Goal: Task Accomplishment & Management: Manage account settings

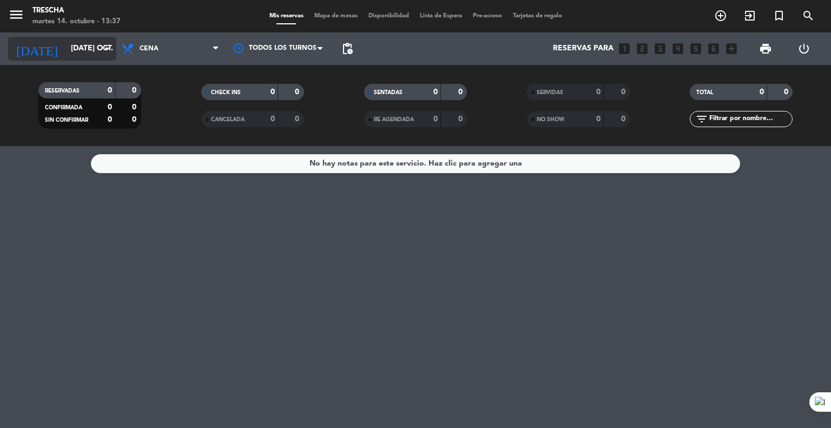
click at [101, 58] on input "[DATE] oct." at bounding box center [116, 48] width 103 height 19
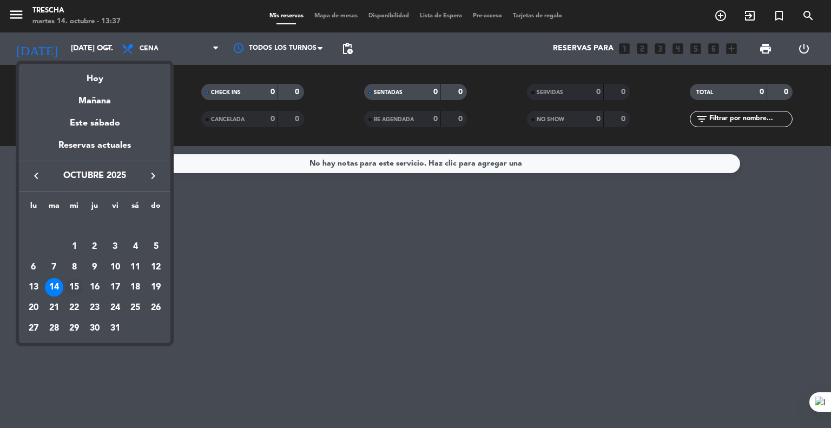
click at [74, 283] on div "15" at bounding box center [74, 287] width 18 height 18
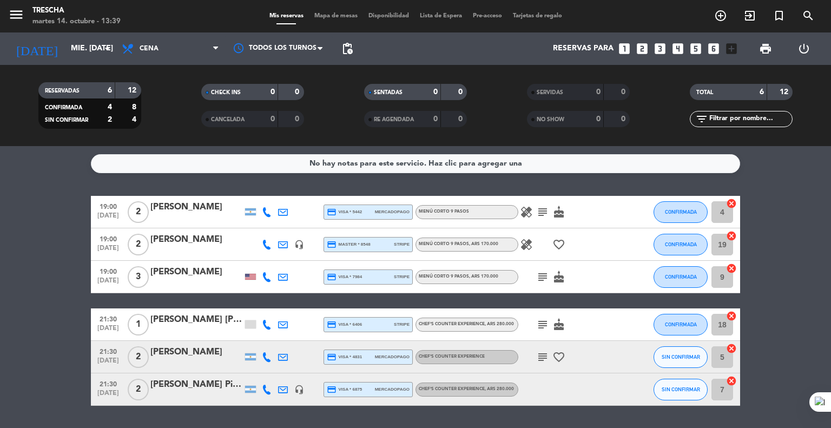
click at [69, 246] on bookings-row "19:00 [DATE] 2 [PERSON_NAME] credit_card visa * 5442 mercadopago Menú corto 9 p…" at bounding box center [415, 301] width 831 height 210
click at [65, 41] on input "mié. [DATE]" at bounding box center [116, 48] width 103 height 19
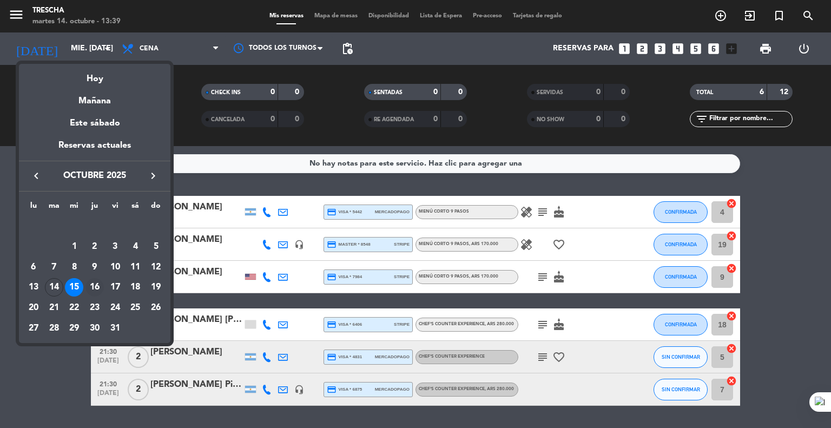
click at [95, 284] on div "16" at bounding box center [94, 287] width 18 height 18
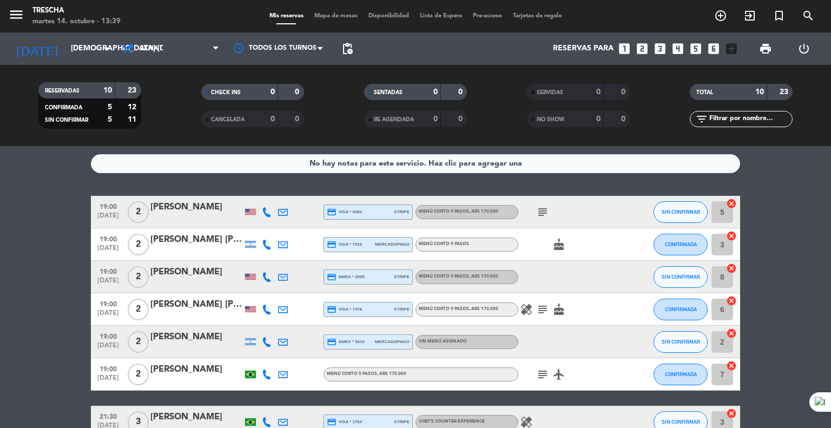
click at [50, 285] on bookings-row "19:00 [DATE] 2 [PERSON_NAME] credit_card visa * 0284 stripe Menú corto 9 pasos …" at bounding box center [415, 366] width 831 height 340
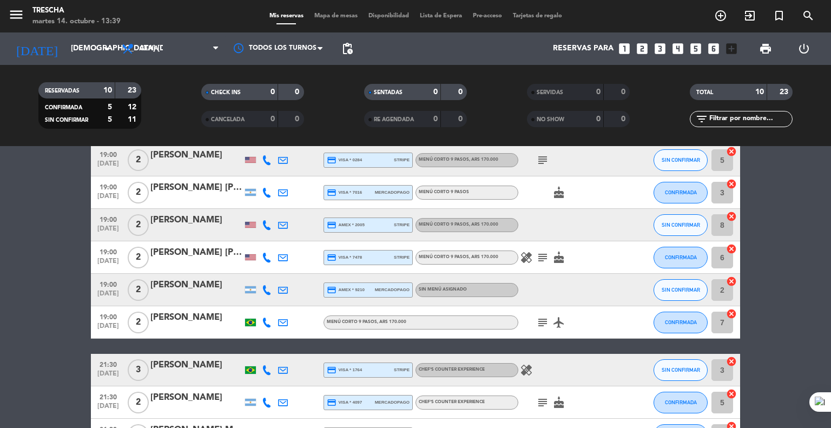
scroll to position [43, 0]
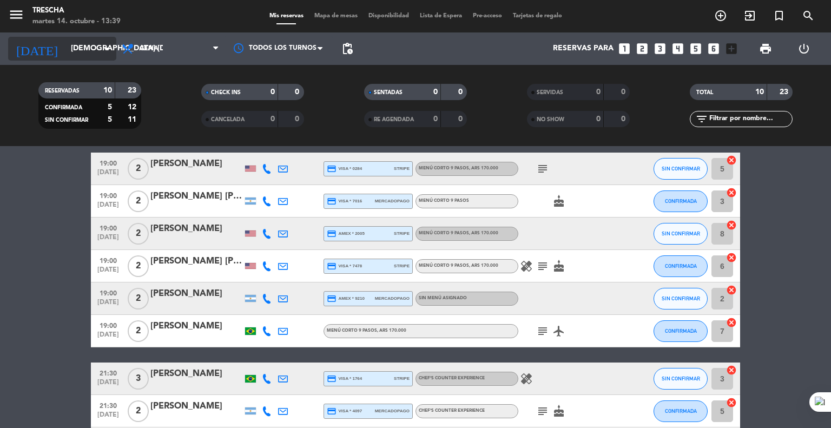
click at [65, 50] on input "[DEMOGRAPHIC_DATA] [DATE]" at bounding box center [116, 48] width 103 height 19
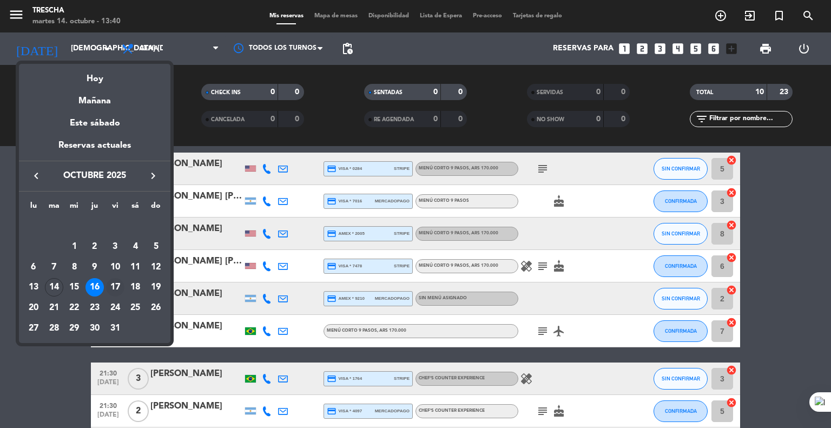
click at [111, 288] on div "17" at bounding box center [115, 287] width 18 height 18
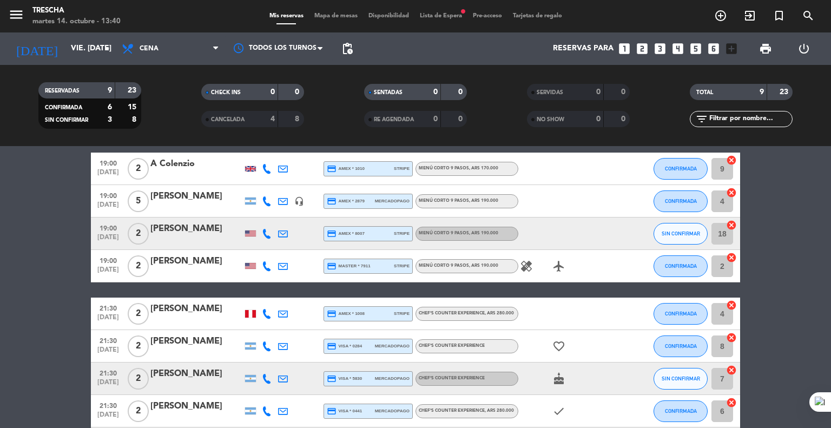
click at [44, 275] on bookings-row "19:00 [DATE] 2 A Colenzio credit_card amex * 1010 stripe Menú corto 9 pasos , A…" at bounding box center [415, 306] width 831 height 307
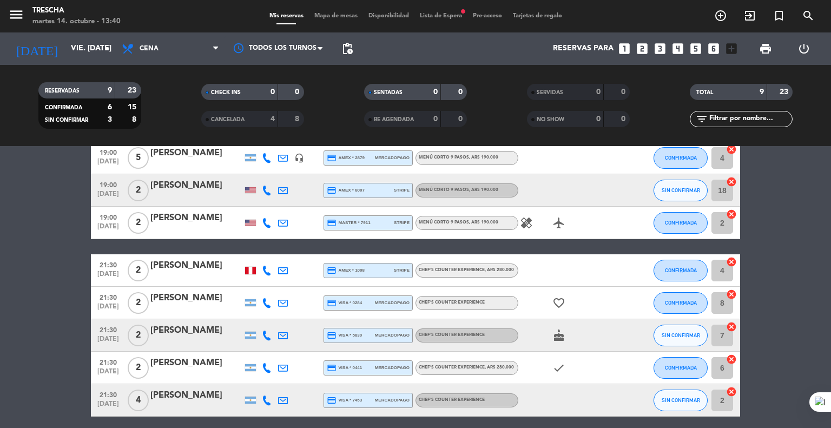
scroll to position [108, 0]
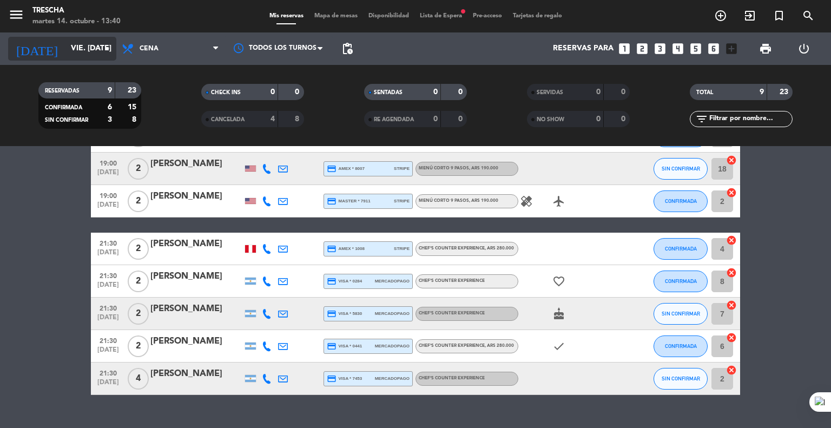
click at [83, 45] on input "vie. [DATE]" at bounding box center [116, 48] width 103 height 19
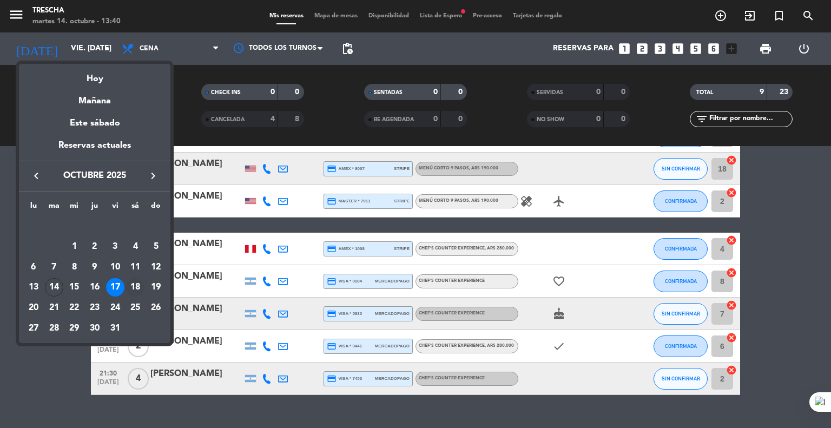
click at [135, 290] on div "18" at bounding box center [135, 287] width 18 height 18
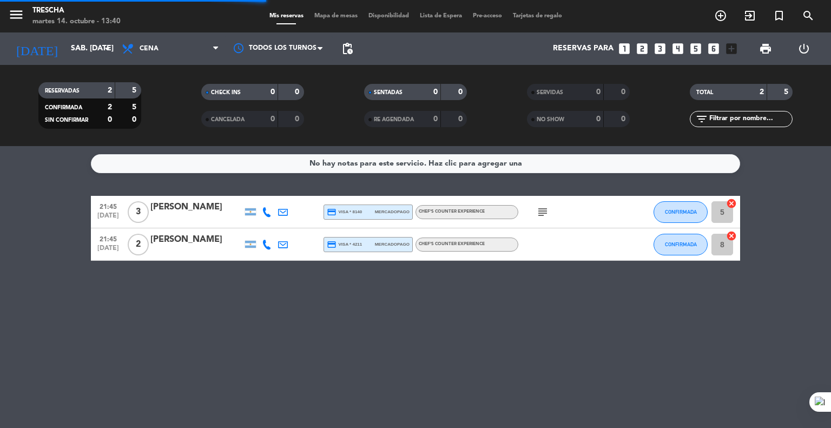
scroll to position [0, 0]
click at [171, 242] on div "[PERSON_NAME]" at bounding box center [196, 240] width 92 height 14
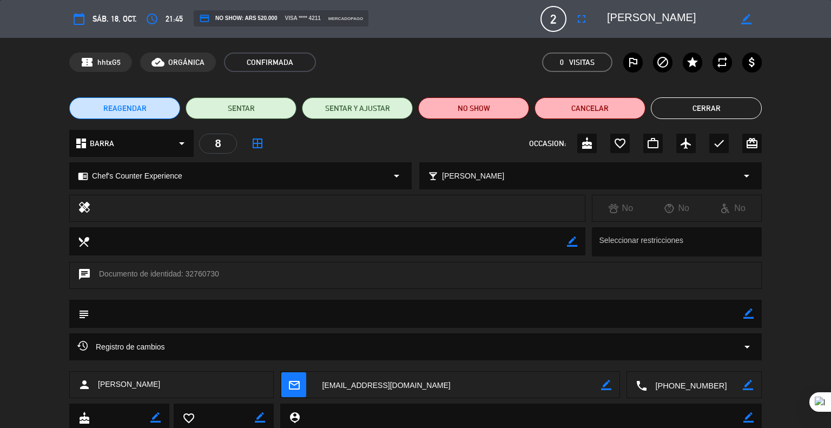
click at [728, 105] on button "Cerrar" at bounding box center [706, 108] width 111 height 22
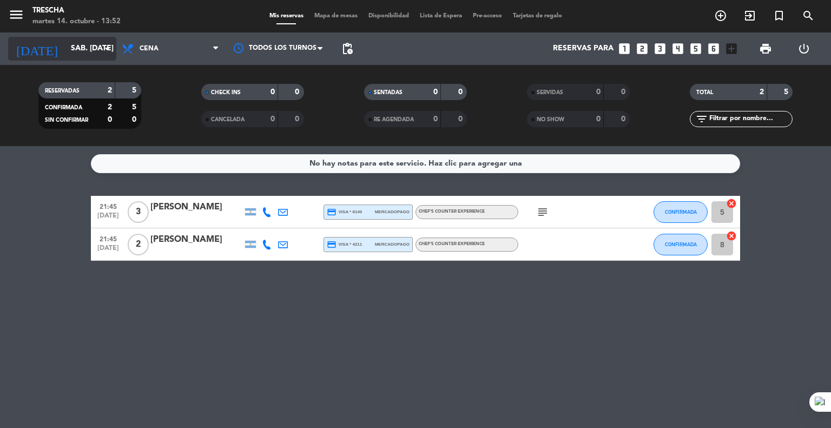
click at [77, 54] on input "sáb. [DATE]" at bounding box center [116, 48] width 103 height 19
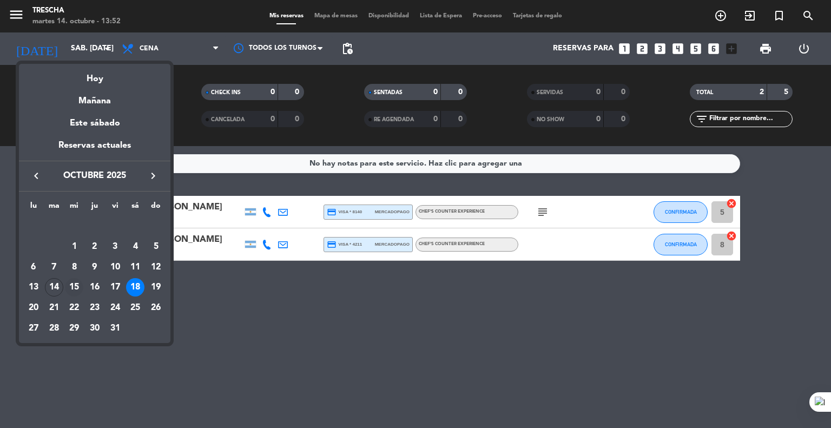
click at [80, 285] on div "15" at bounding box center [74, 287] width 18 height 18
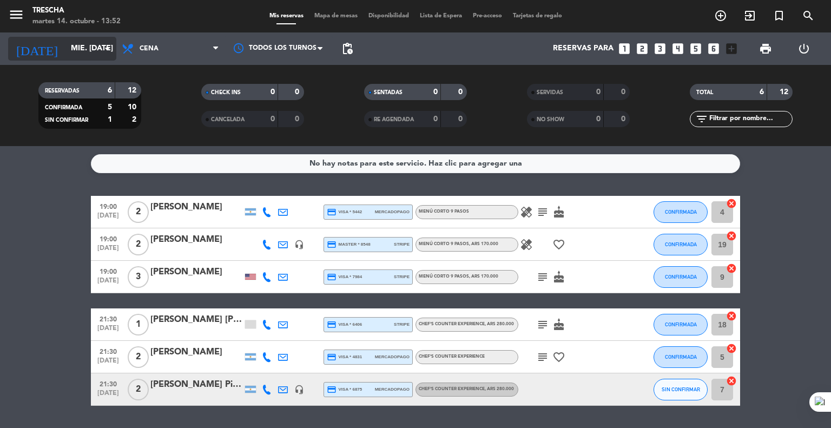
click at [66, 56] on input "mié. [DATE]" at bounding box center [116, 48] width 103 height 19
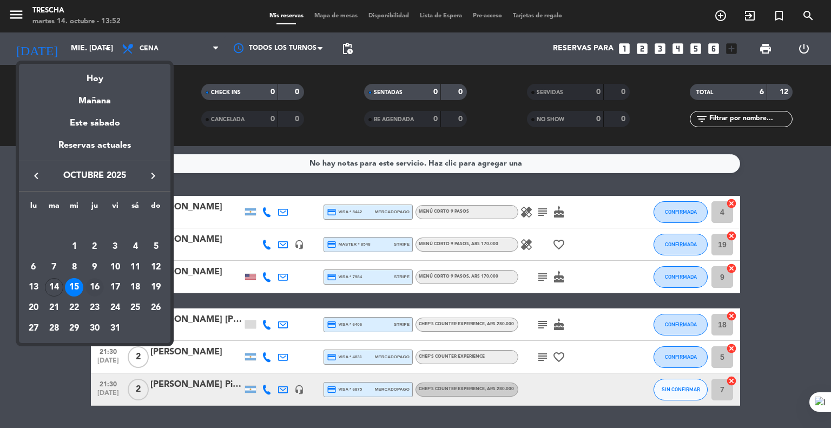
click at [96, 282] on div "16" at bounding box center [94, 287] width 18 height 18
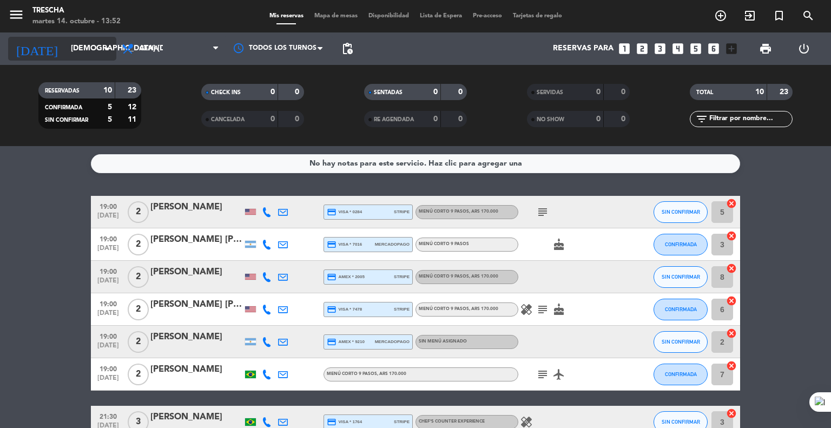
click at [87, 57] on input "[DEMOGRAPHIC_DATA] [DATE]" at bounding box center [116, 48] width 103 height 19
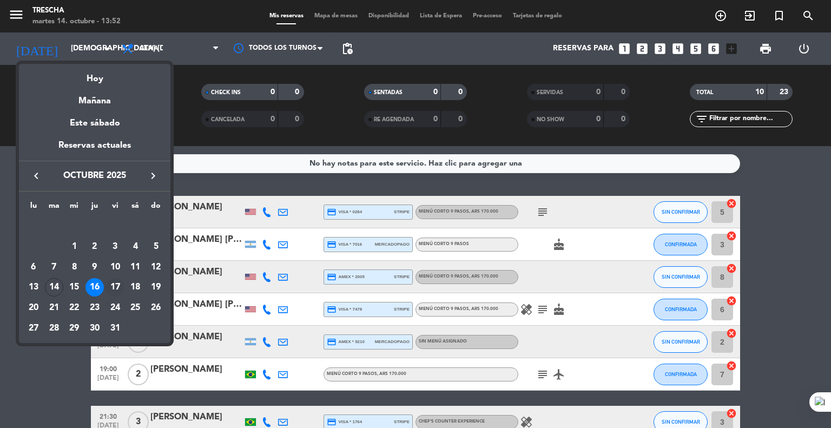
click at [117, 285] on div "17" at bounding box center [115, 287] width 18 height 18
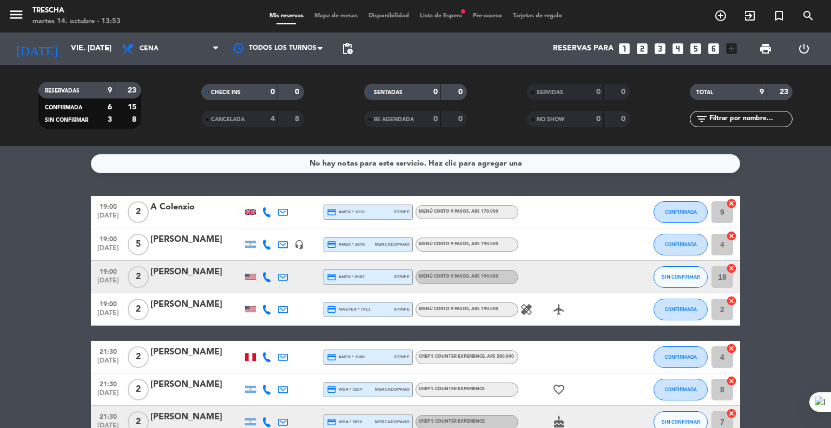
click at [69, 322] on bookings-row "19:00 [DATE] 2 A Colenzio credit_card amex * 1010 stripe Menú corto 9 pasos , A…" at bounding box center [415, 349] width 831 height 307
click at [65, 49] on input "vie. [DATE]" at bounding box center [116, 48] width 103 height 19
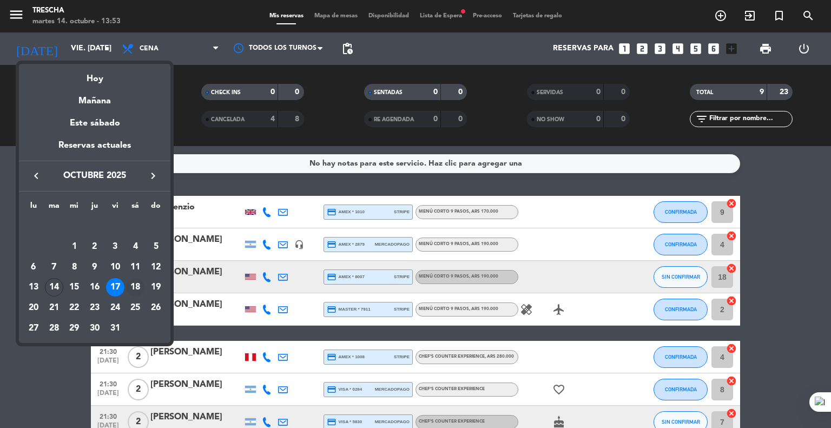
click at [138, 286] on div "18" at bounding box center [135, 287] width 18 height 18
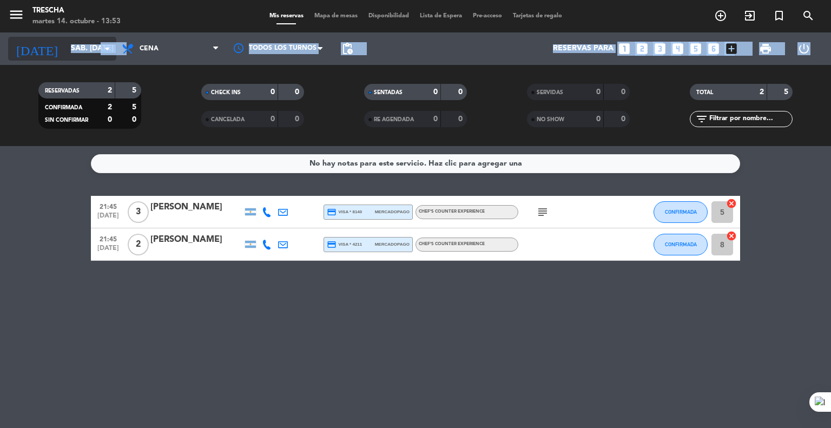
drag, startPoint x: 80, startPoint y: 67, endPoint x: 87, endPoint y: 56, distance: 12.9
click at [87, 56] on div "menu [PERSON_NAME] 14. octubre - 13:53 Mis reservas Mapa de mesas Disponibilida…" at bounding box center [415, 73] width 831 height 146
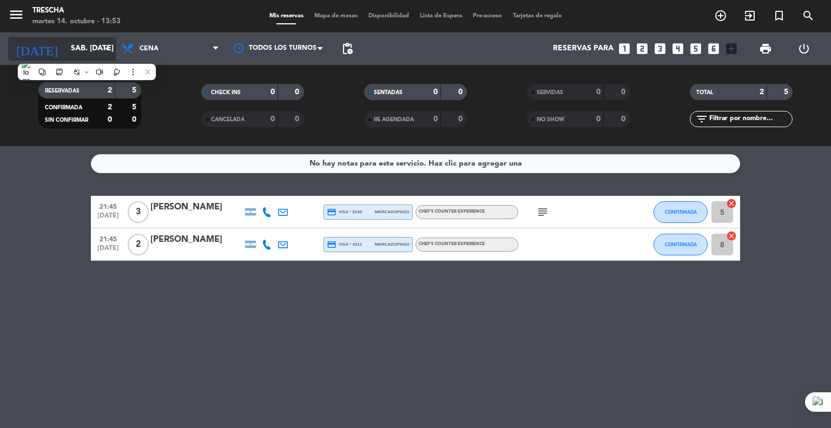
click at [87, 56] on input "sáb. [DATE]" at bounding box center [116, 48] width 103 height 19
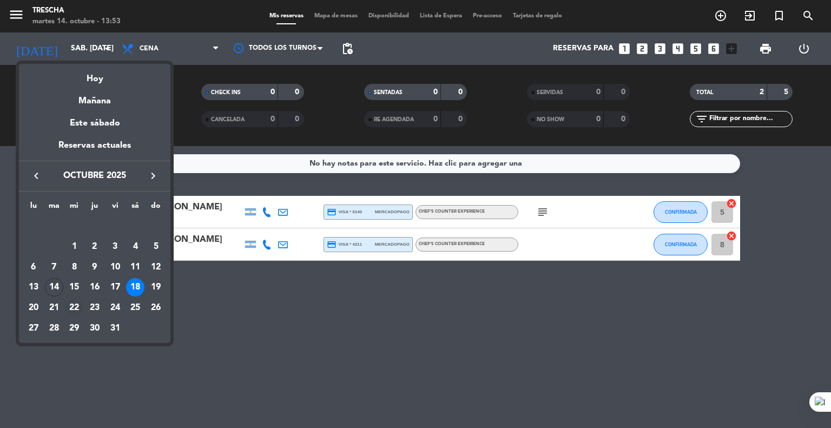
click at [78, 310] on div "22" at bounding box center [74, 308] width 18 height 18
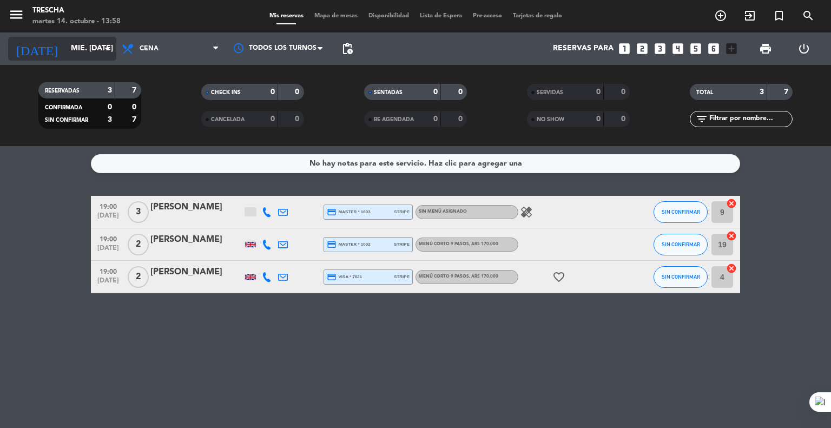
click at [82, 49] on input "mié. [DATE]" at bounding box center [116, 48] width 103 height 19
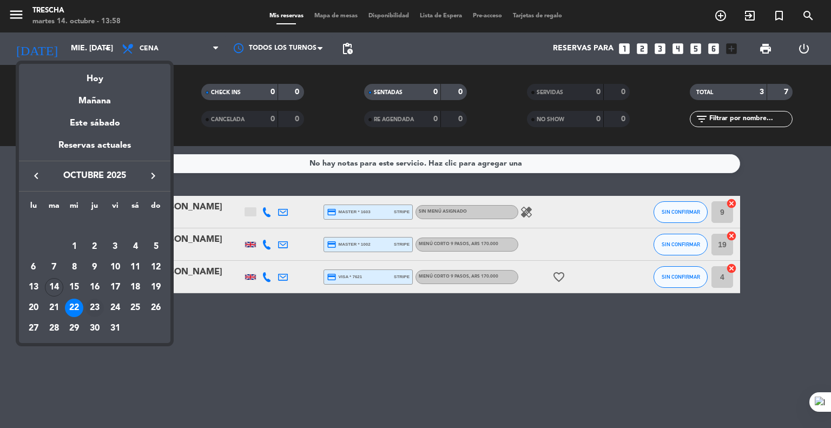
click at [92, 304] on div "23" at bounding box center [94, 308] width 18 height 18
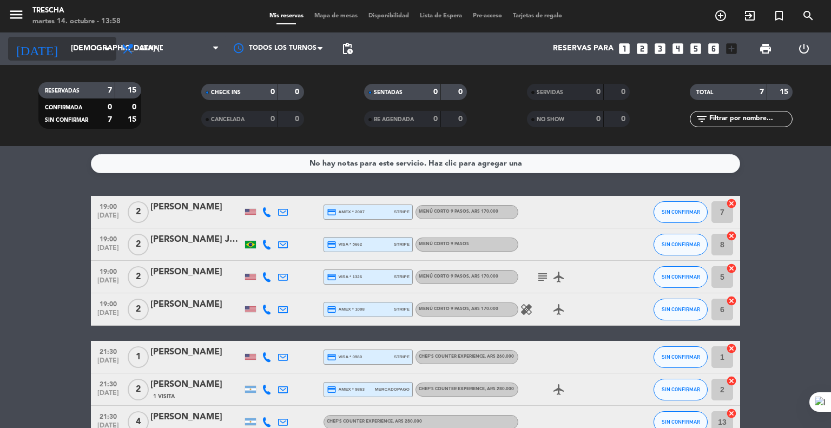
click at [71, 51] on input "[DEMOGRAPHIC_DATA] [DATE]" at bounding box center [116, 48] width 103 height 19
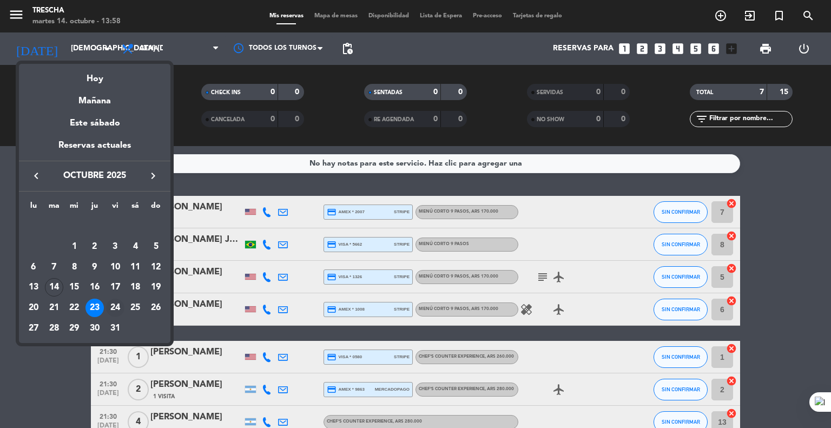
click at [119, 302] on div "24" at bounding box center [115, 308] width 18 height 18
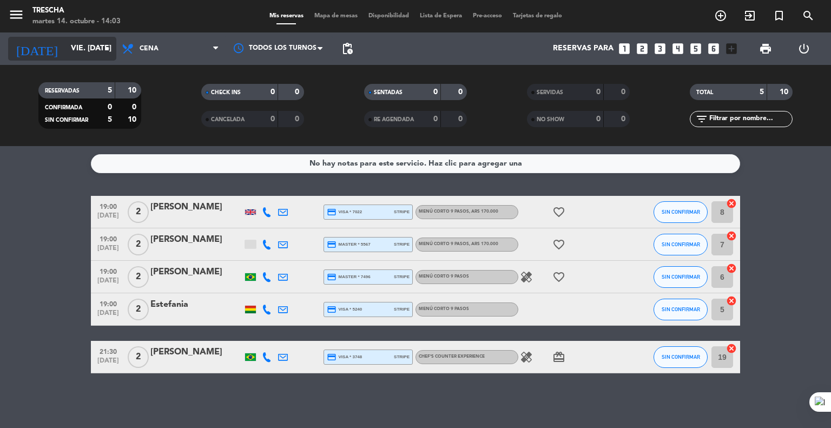
click at [65, 42] on input "vie. [DATE]" at bounding box center [116, 48] width 103 height 19
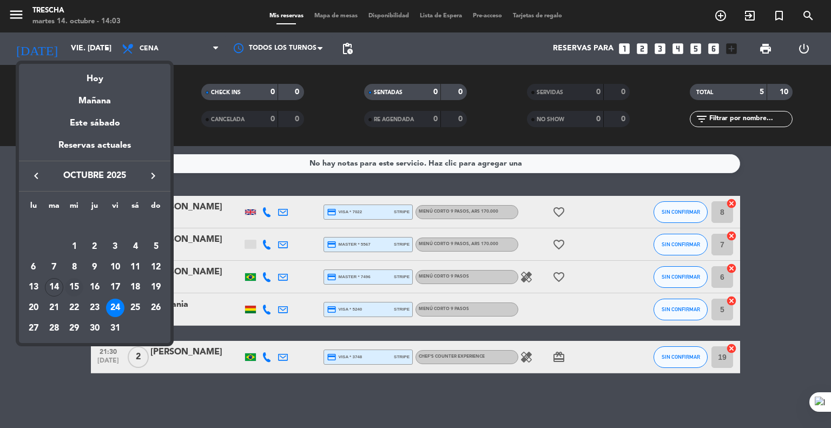
click at [70, 291] on div "15" at bounding box center [74, 287] width 18 height 18
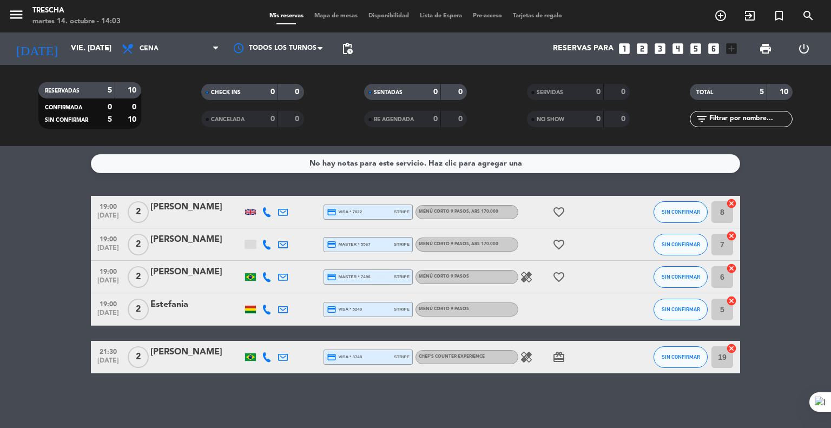
type input "mié. [DATE]"
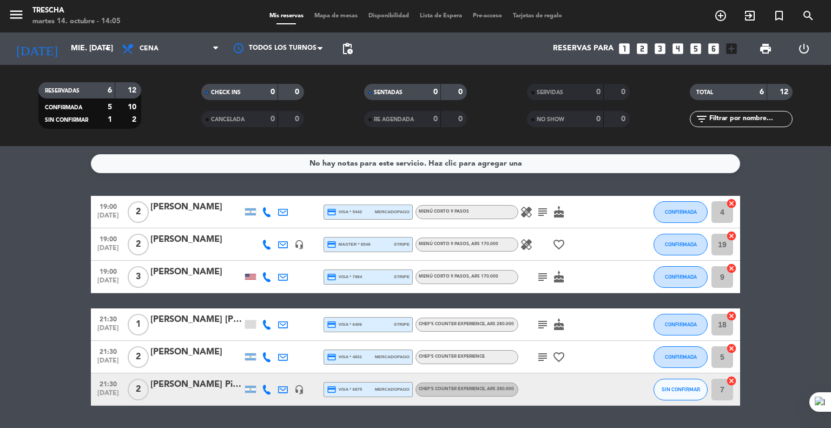
click at [544, 277] on icon "subject" at bounding box center [542, 276] width 13 height 13
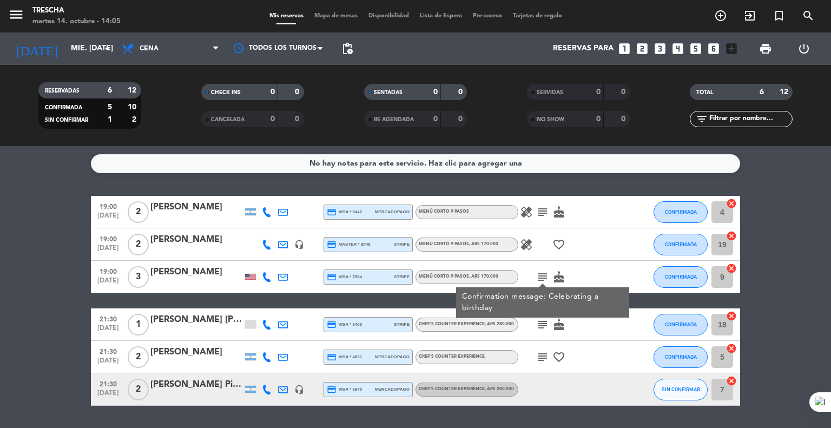
click at [544, 277] on icon "subject" at bounding box center [542, 276] width 13 height 13
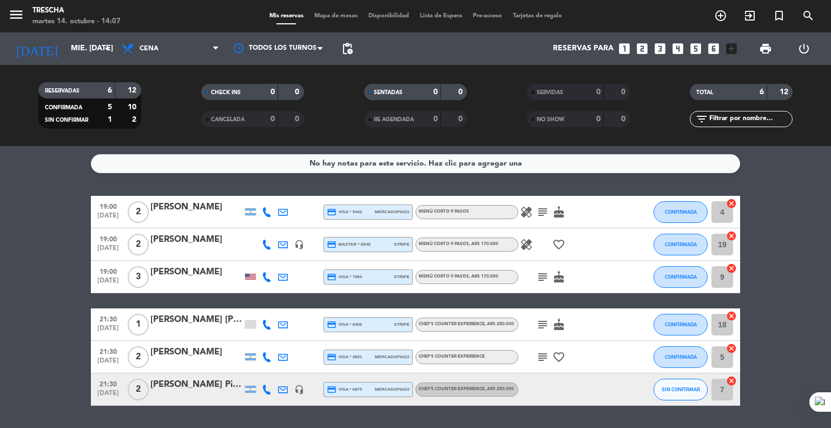
click at [28, 189] on div "No hay notas para este servicio. Haz clic para agregar una 19:00 [DATE] 2 [PERS…" at bounding box center [415, 287] width 831 height 282
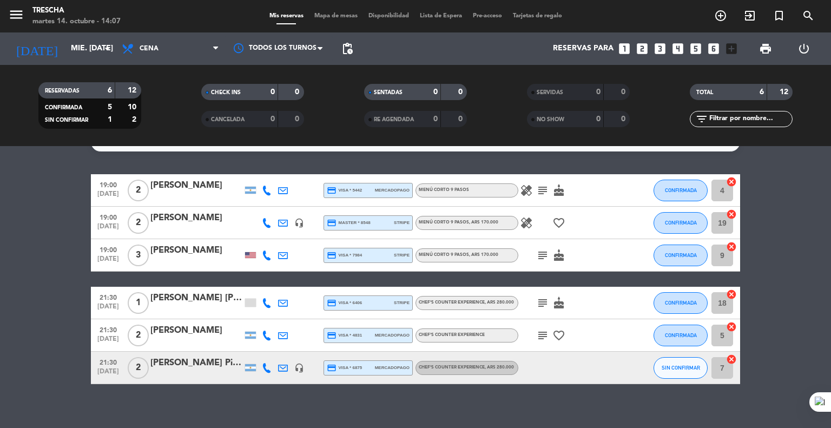
scroll to position [31, 0]
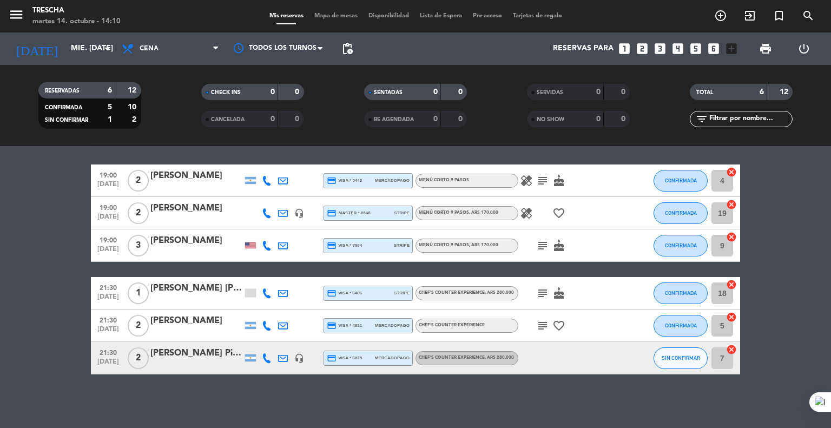
click at [178, 169] on div "[PERSON_NAME]" at bounding box center [196, 176] width 92 height 14
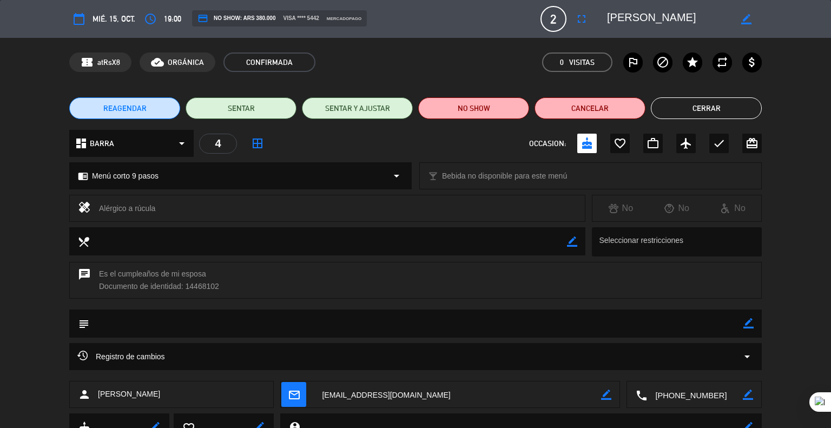
click at [134, 109] on span "REAGENDAR" at bounding box center [124, 108] width 43 height 11
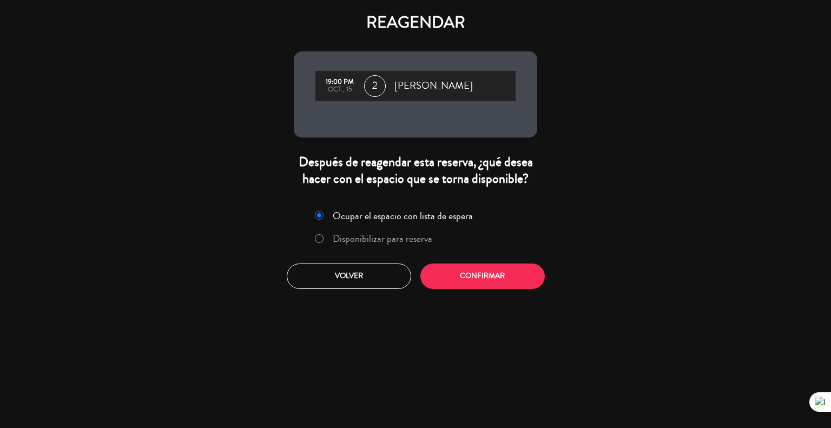
click at [373, 237] on label "Disponibilizar para reserva" at bounding box center [383, 239] width 100 height 10
click at [447, 273] on button "Confirmar" at bounding box center [482, 275] width 124 height 25
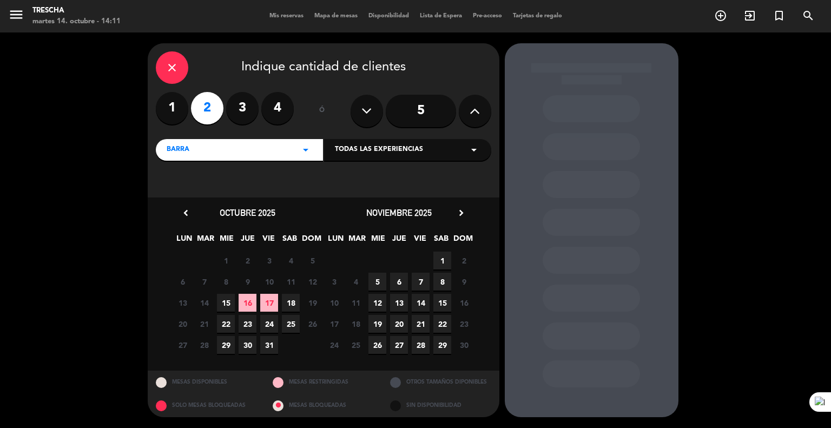
click at [222, 326] on span "22" at bounding box center [226, 324] width 18 height 18
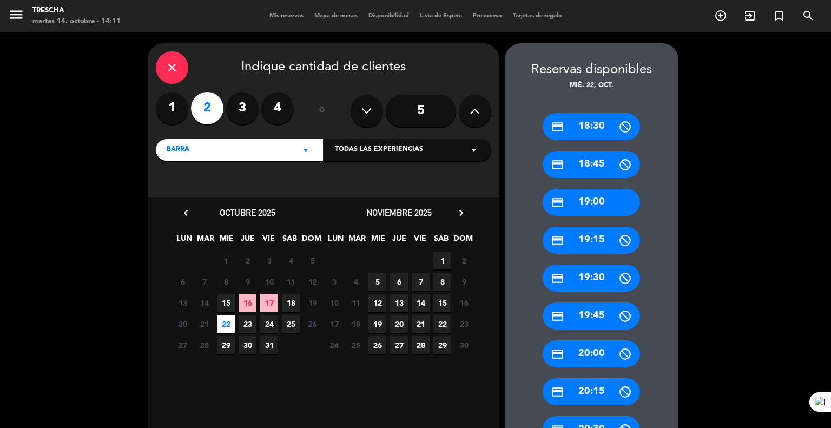
click at [577, 201] on div "credit_card 19:00" at bounding box center [591, 202] width 97 height 27
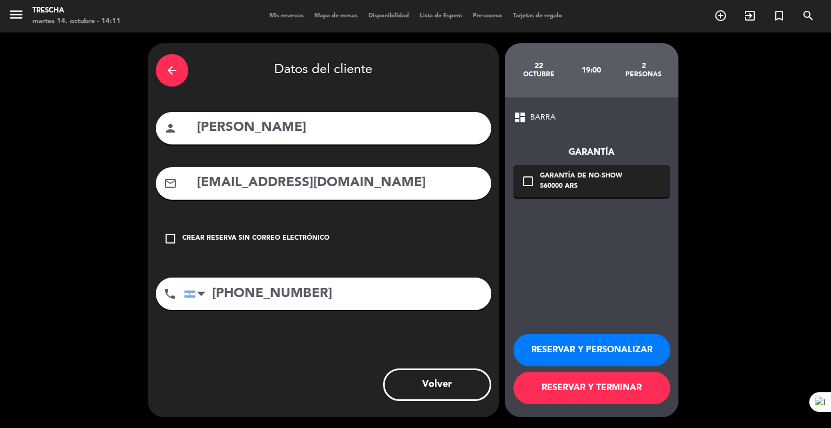
click at [574, 348] on button "RESERVAR Y PERSONALIZAR" at bounding box center [591, 350] width 157 height 32
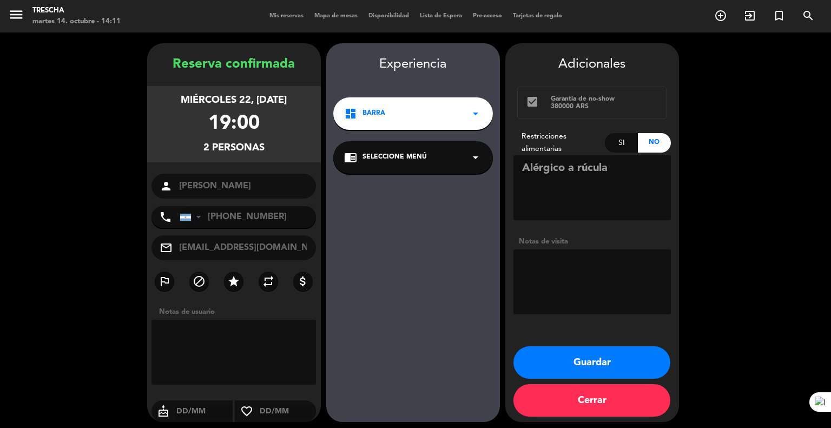
scroll to position [4, 0]
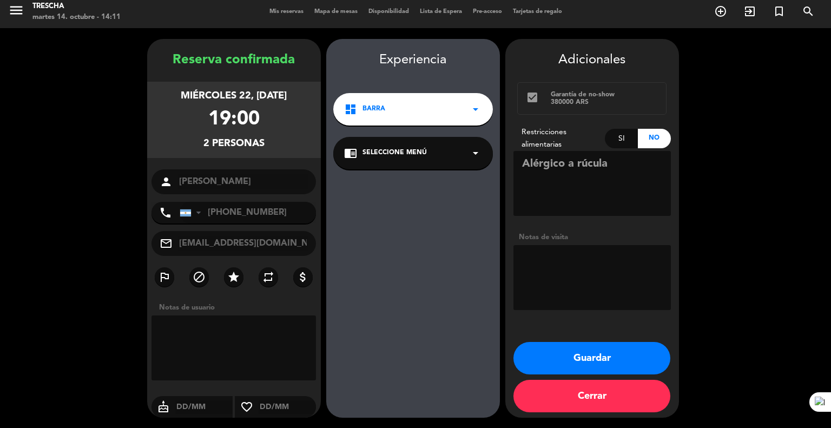
click at [601, 352] on button "Guardar" at bounding box center [591, 358] width 157 height 32
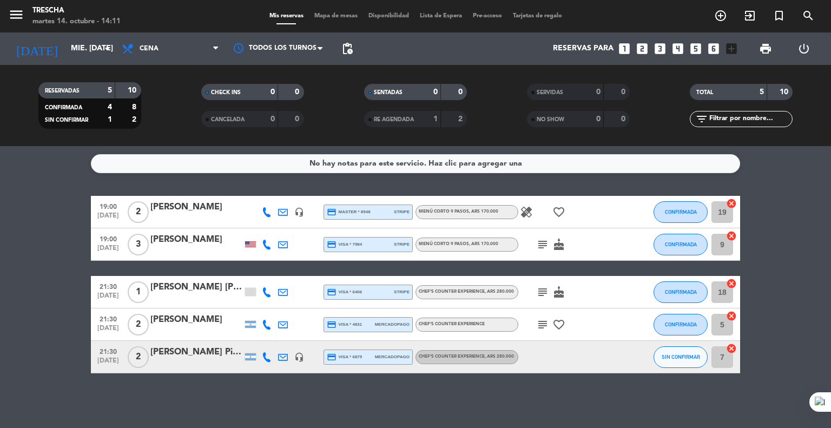
click at [6, 294] on bookings-row "19:00 [DATE] 2 [PERSON_NAME] headset_mic credit_card master * 8548 stripe Menú …" at bounding box center [415, 284] width 831 height 177
click at [55, 272] on bookings-row "19:00 [DATE] 2 [PERSON_NAME] headset_mic credit_card master * 8548 stripe Menú …" at bounding box center [415, 284] width 831 height 177
click at [96, 54] on input "mié. [DATE]" at bounding box center [116, 48] width 103 height 19
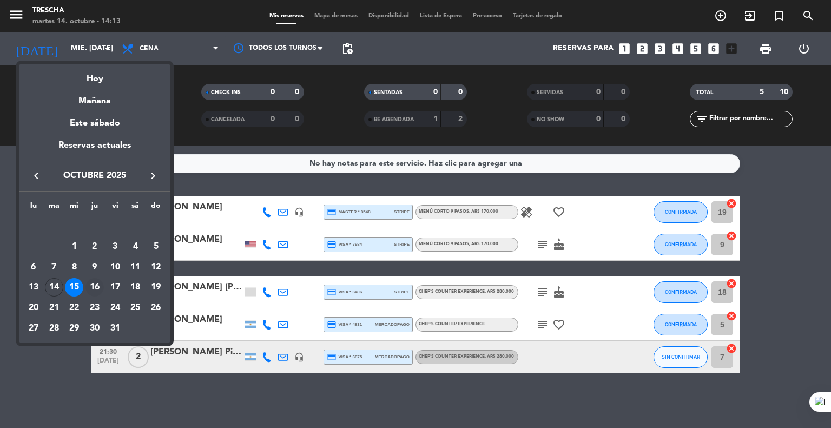
click at [95, 287] on div "16" at bounding box center [94, 287] width 18 height 18
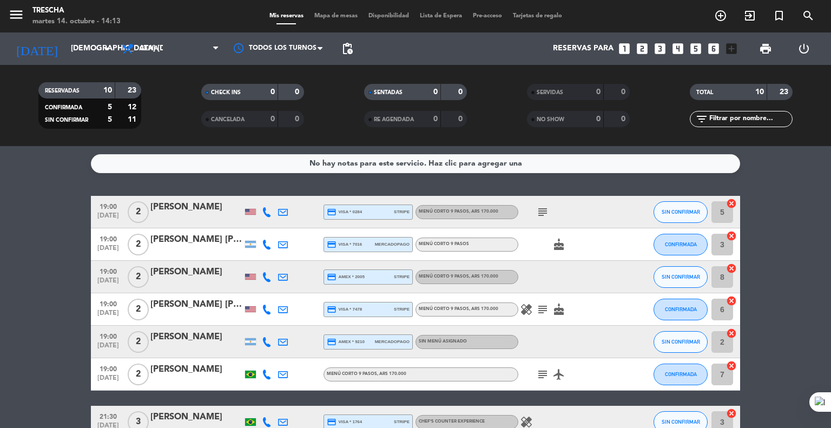
click at [11, 261] on bookings-row "19:00 [DATE] 2 [PERSON_NAME] credit_card visa * 0284 stripe Menú corto 9 pasos …" at bounding box center [415, 366] width 831 height 340
click at [90, 378] on bookings-row "19:00 [DATE] 2 [PERSON_NAME] credit_card visa * 0284 stripe Menú corto 9 pasos …" at bounding box center [415, 366] width 831 height 340
click at [32, 219] on bookings-row "19:00 [DATE] 2 [PERSON_NAME] credit_card visa * 0284 stripe Menú corto 9 pasos …" at bounding box center [415, 366] width 831 height 340
click at [281, 278] on icon at bounding box center [283, 277] width 10 height 10
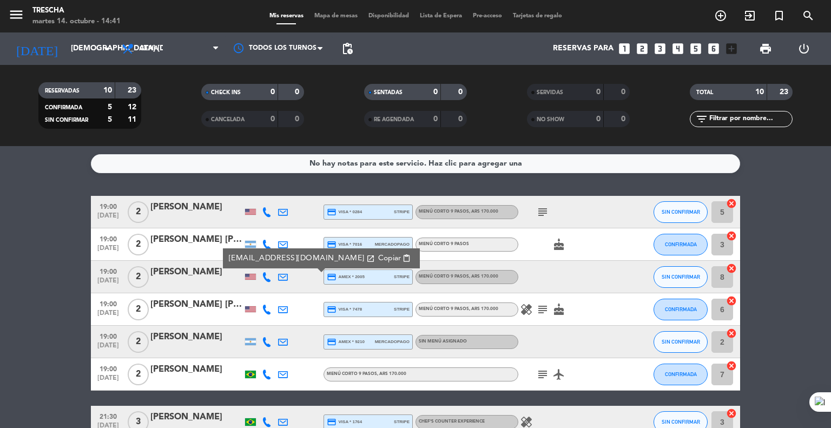
click at [378, 261] on span "Copiar" at bounding box center [389, 258] width 23 height 11
click at [78, 225] on bookings-row "19:00 [DATE] 2 [PERSON_NAME] credit_card visa * 0284 stripe Menú corto 9 pasos …" at bounding box center [415, 366] width 831 height 340
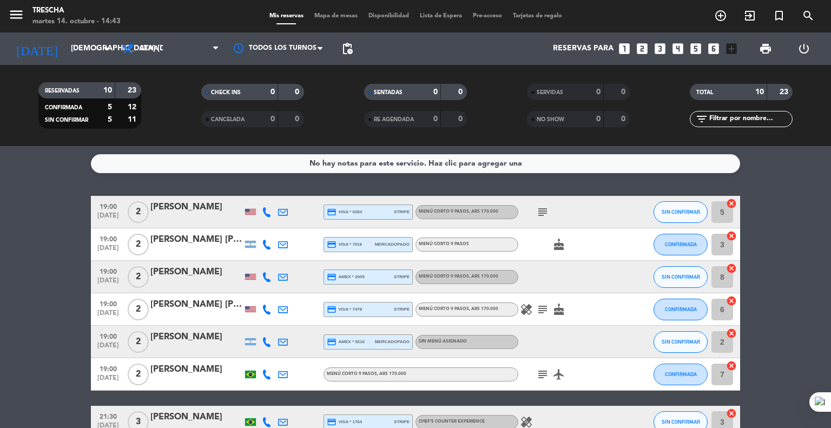
click at [43, 284] on bookings-row "19:00 [DATE] 2 [PERSON_NAME] credit_card visa * 0284 stripe Menú corto 9 pasos …" at bounding box center [415, 366] width 831 height 340
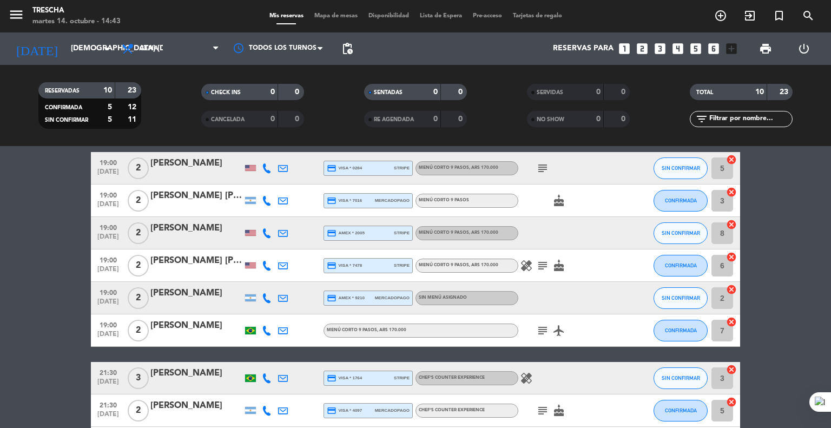
scroll to position [43, 0]
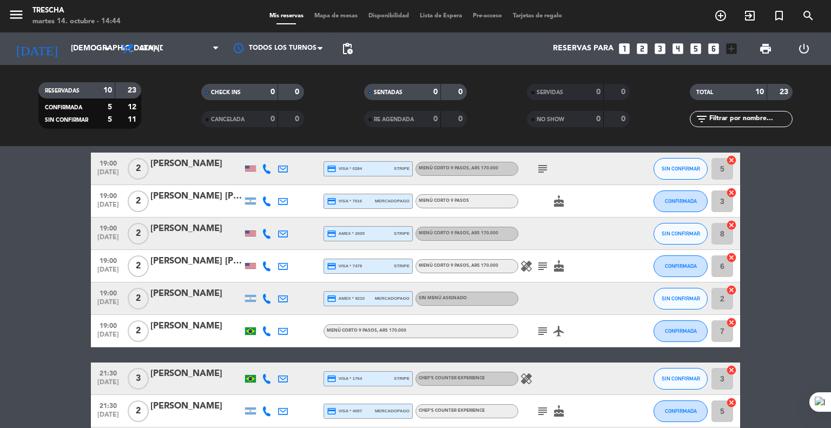
click at [18, 296] on bookings-row "19:00 [DATE] 2 [PERSON_NAME] credit_card visa * 0284 stripe Menú corto 9 pasos …" at bounding box center [415, 323] width 831 height 340
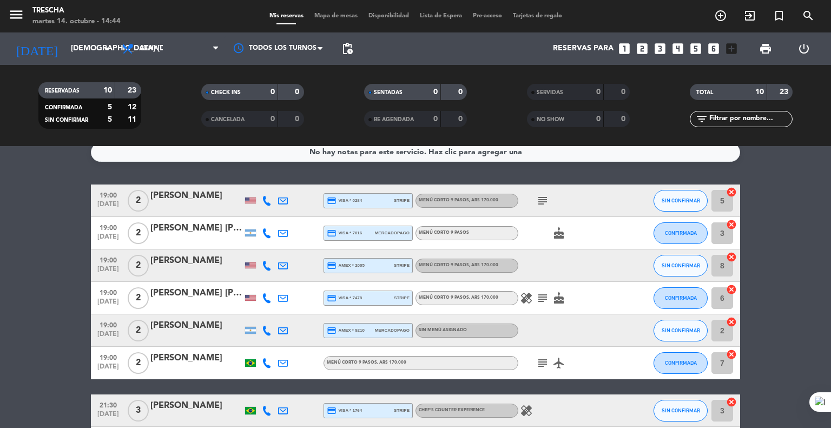
scroll to position [0, 0]
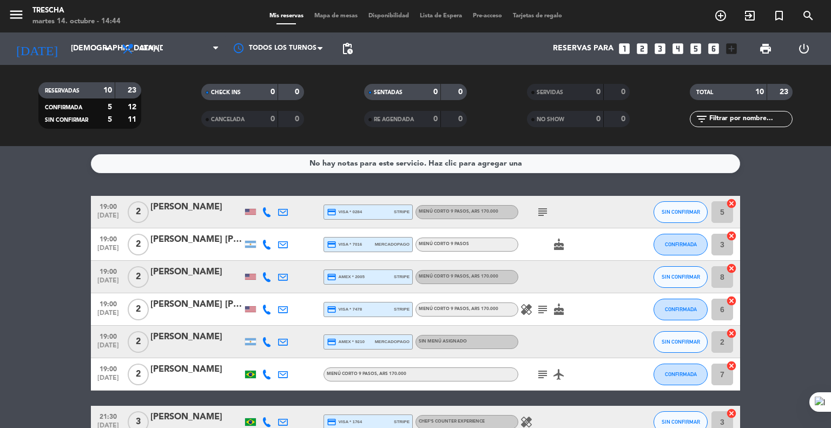
click at [49, 240] on bookings-row "19:00 [DATE] 2 [PERSON_NAME] credit_card visa * 0284 stripe Menú corto 9 pasos …" at bounding box center [415, 366] width 831 height 340
click at [79, 58] on input "[DEMOGRAPHIC_DATA] [DATE]" at bounding box center [116, 48] width 103 height 19
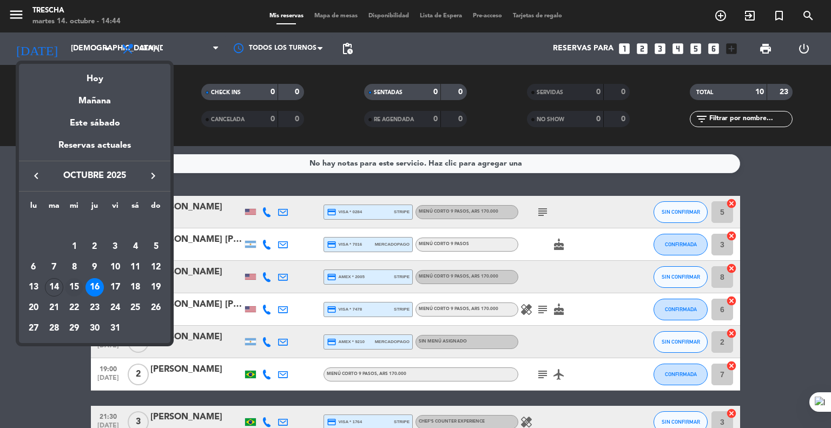
click at [71, 287] on div "15" at bounding box center [74, 287] width 18 height 18
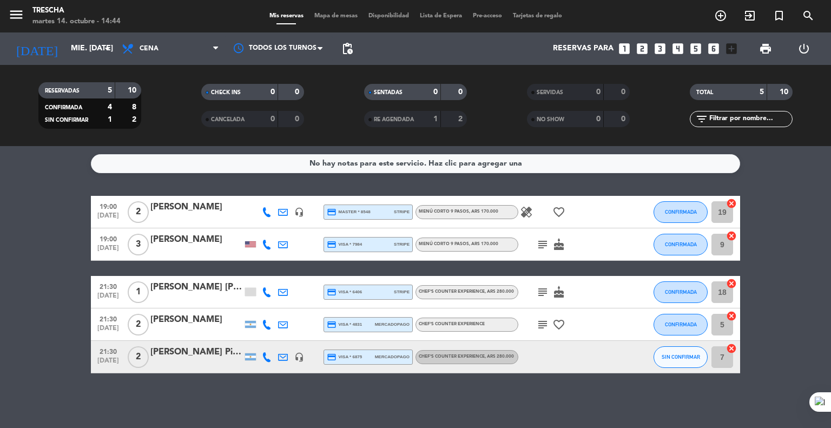
click at [71, 287] on bookings-row "19:00 [DATE] 2 [PERSON_NAME] headset_mic credit_card master * 8548 stripe Menú …" at bounding box center [415, 284] width 831 height 177
click at [84, 41] on input "mié. [DATE]" at bounding box center [116, 48] width 103 height 19
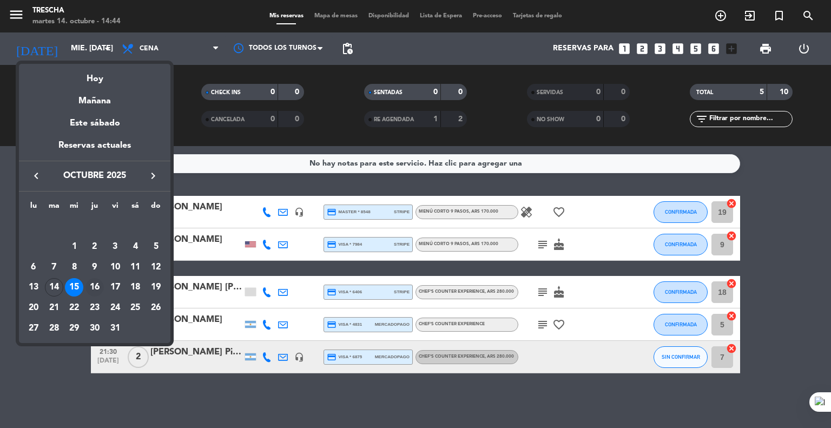
click at [93, 288] on div "16" at bounding box center [94, 287] width 18 height 18
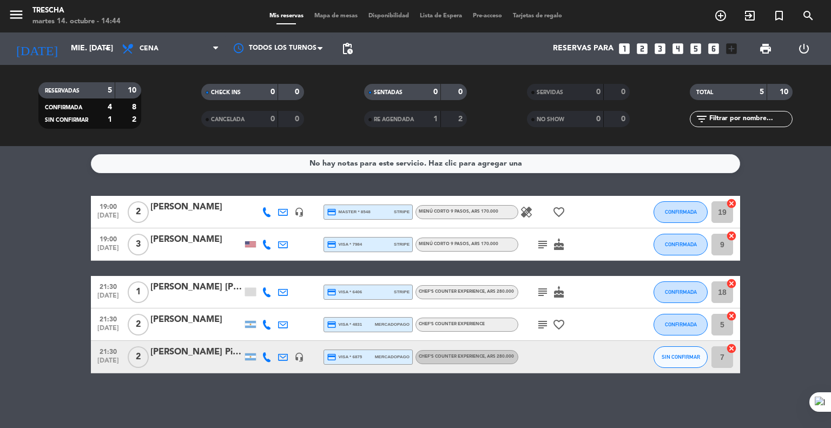
type input "[DEMOGRAPHIC_DATA] [DATE]"
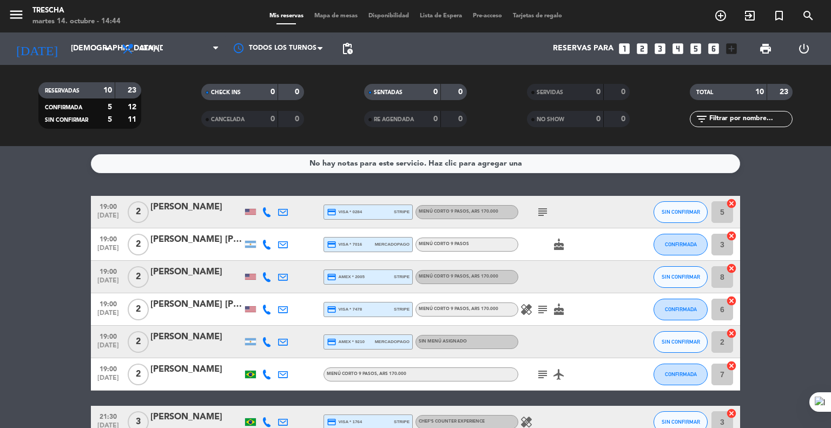
click at [93, 288] on div "19:00 [DATE]" at bounding box center [108, 277] width 35 height 32
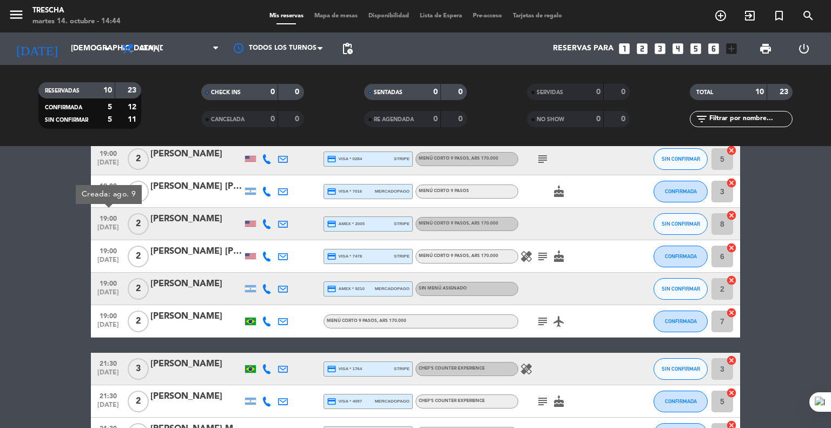
scroll to position [75, 0]
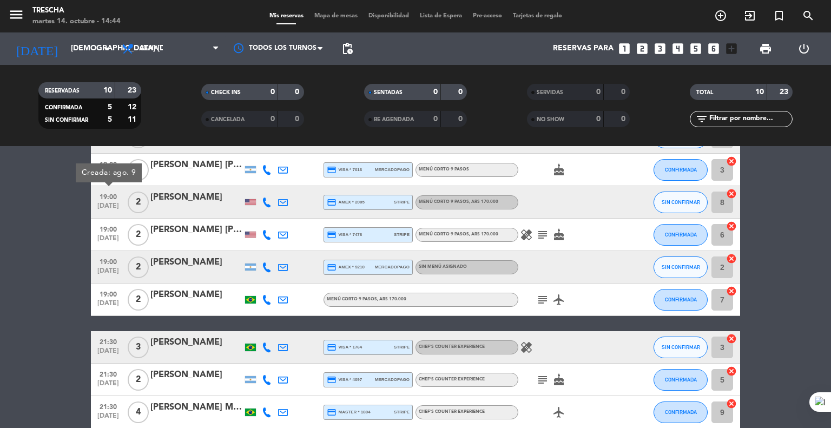
click at [93, 288] on div "19:00 [DATE]" at bounding box center [108, 299] width 35 height 32
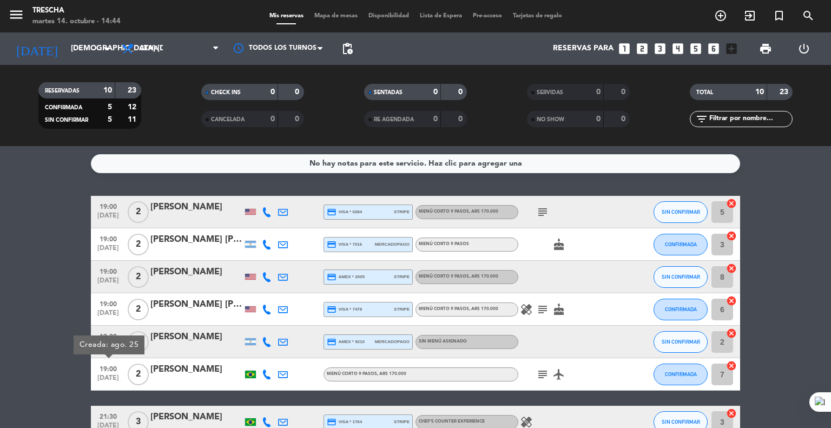
scroll to position [22, 0]
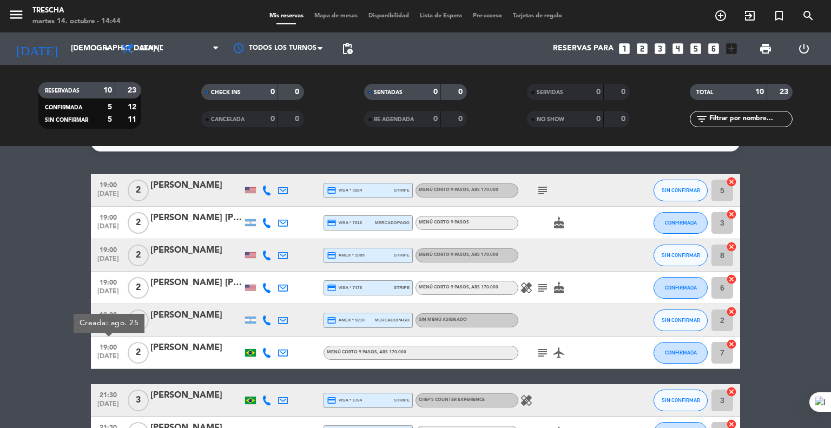
click at [93, 288] on div "19:00 [DATE]" at bounding box center [108, 288] width 35 height 32
click at [61, 282] on bookings-row "19:00 [DATE] 2 [PERSON_NAME] credit_card visa * 0284 stripe Menú corto 9 pasos …" at bounding box center [415, 344] width 831 height 340
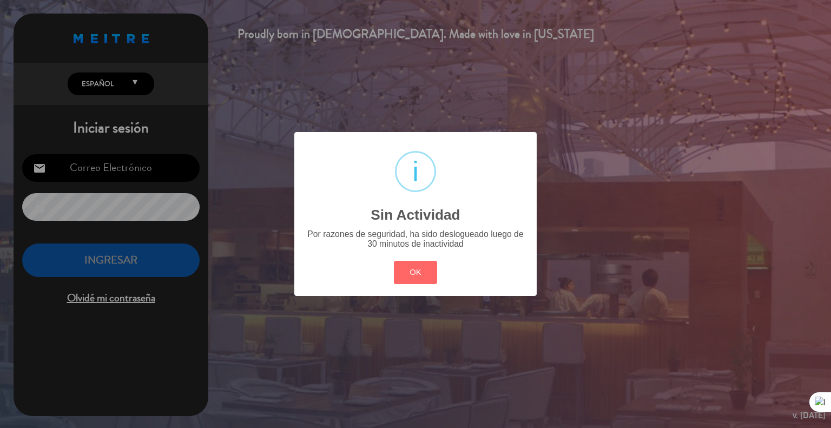
type input "[EMAIL_ADDRESS][DOMAIN_NAME]"
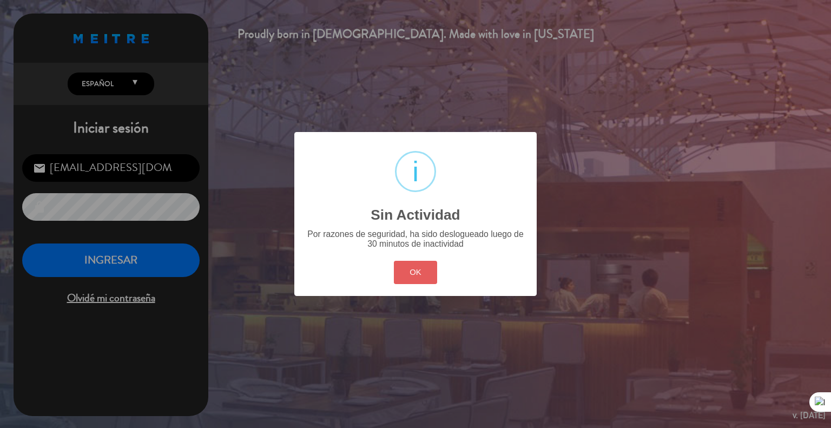
click at [412, 272] on button "OK" at bounding box center [416, 272] width 44 height 23
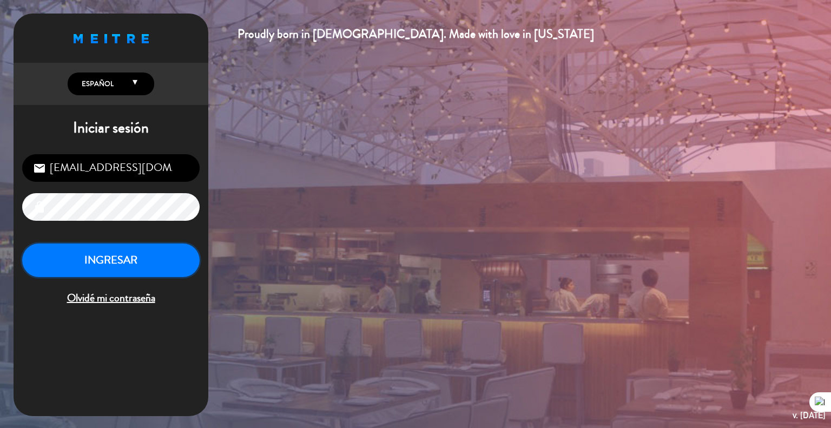
click at [162, 255] on button "INGRESAR" at bounding box center [110, 260] width 177 height 34
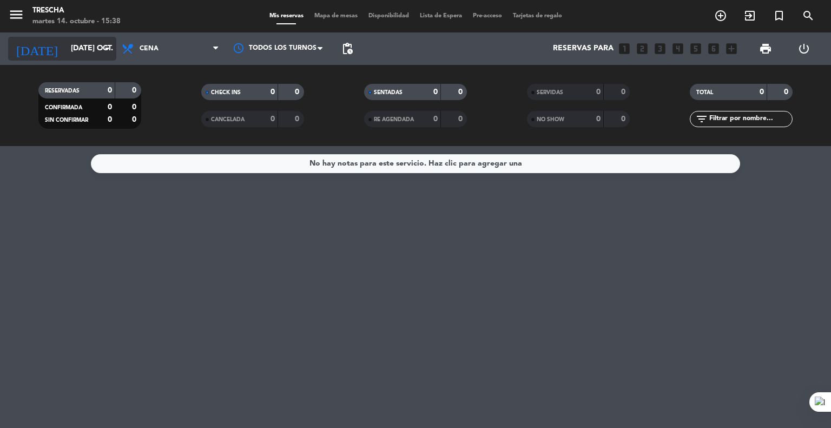
click at [68, 51] on input "[DATE] oct." at bounding box center [116, 48] width 103 height 19
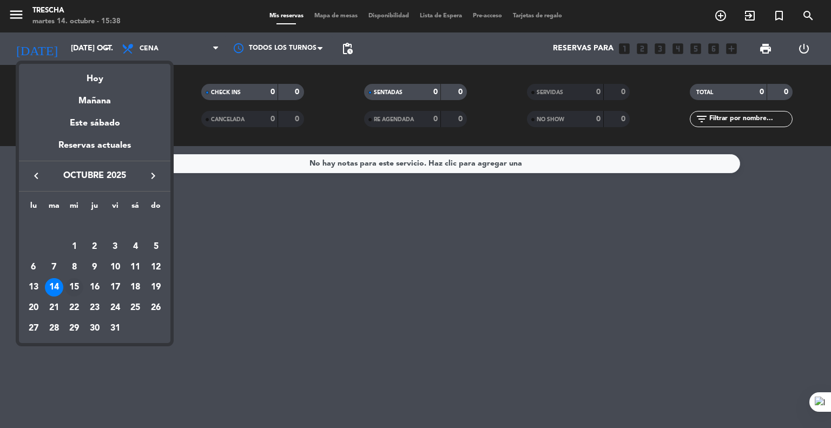
click at [73, 287] on div "15" at bounding box center [74, 287] width 18 height 18
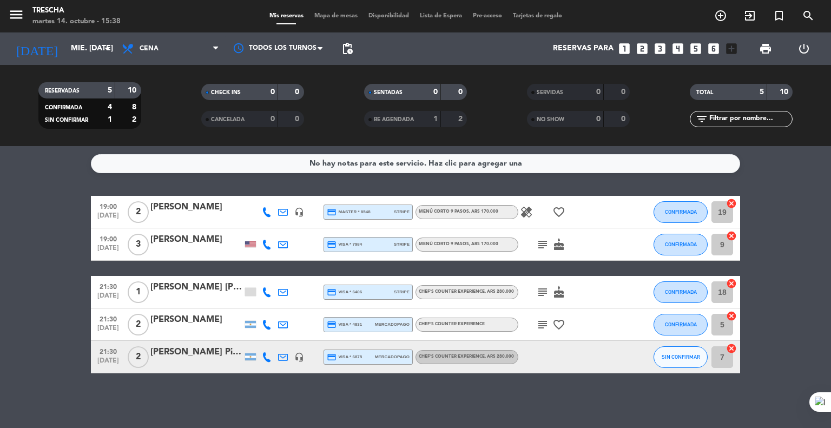
click at [45, 308] on bookings-row "19:00 [DATE] 2 [PERSON_NAME] headset_mic credit_card master * 8548 stripe Menú …" at bounding box center [415, 284] width 831 height 177
click at [662, 361] on button "SIN CONFIRMAR" at bounding box center [680, 357] width 54 height 22
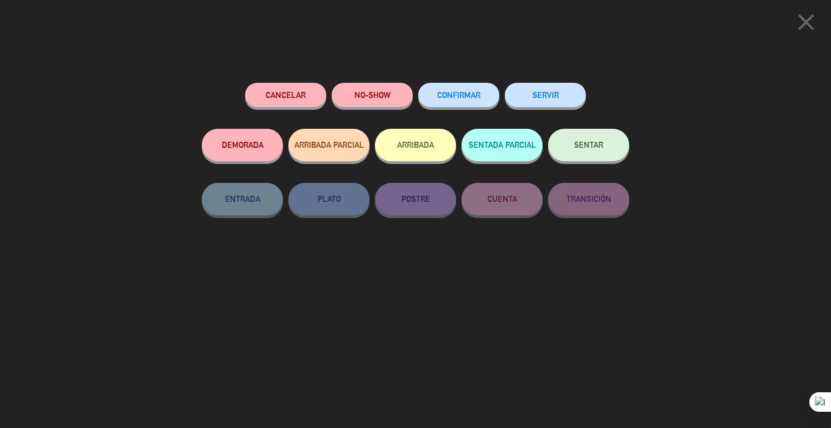
click at [476, 95] on span "CONFIRMAR" at bounding box center [458, 94] width 43 height 9
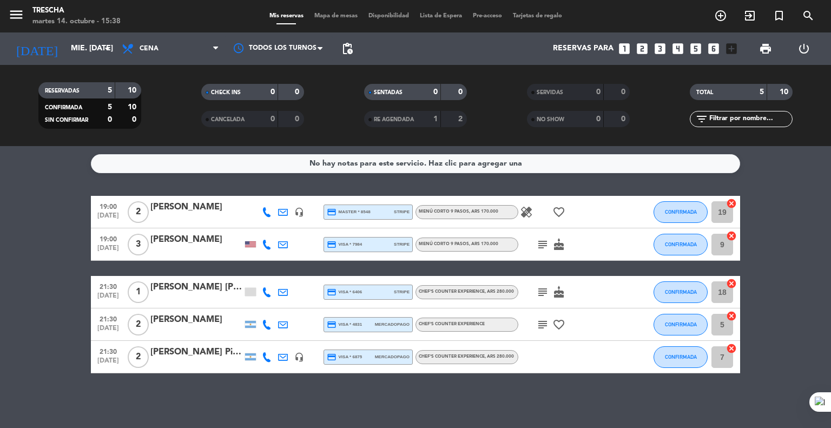
click at [4, 306] on bookings-row "19:00 [DATE] 2 [PERSON_NAME] headset_mic credit_card master * 8548 stripe Menú …" at bounding box center [415, 284] width 831 height 177
click at [543, 242] on icon "subject" at bounding box center [542, 244] width 13 height 13
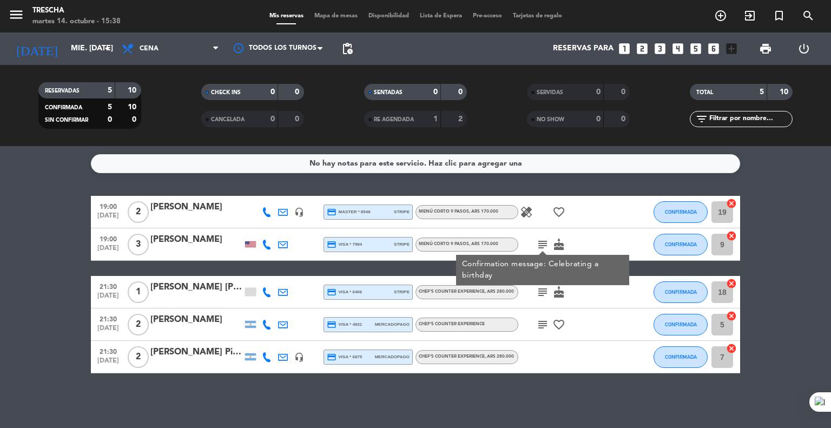
click at [543, 242] on icon "subject" at bounding box center [542, 244] width 13 height 13
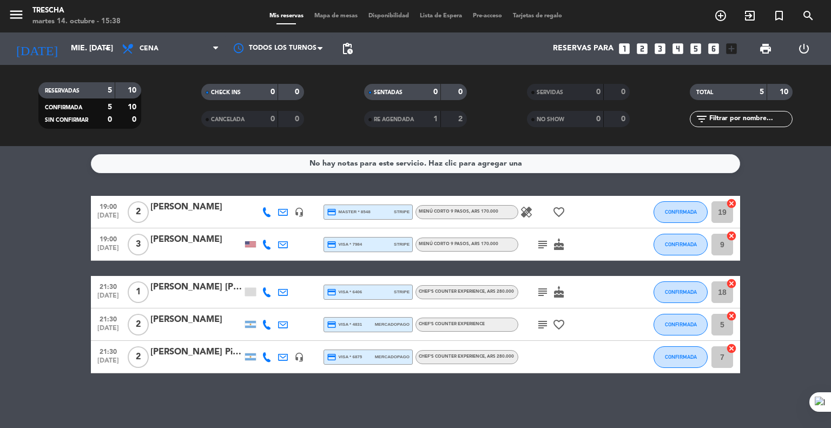
click at [541, 293] on icon "subject" at bounding box center [542, 292] width 13 height 13
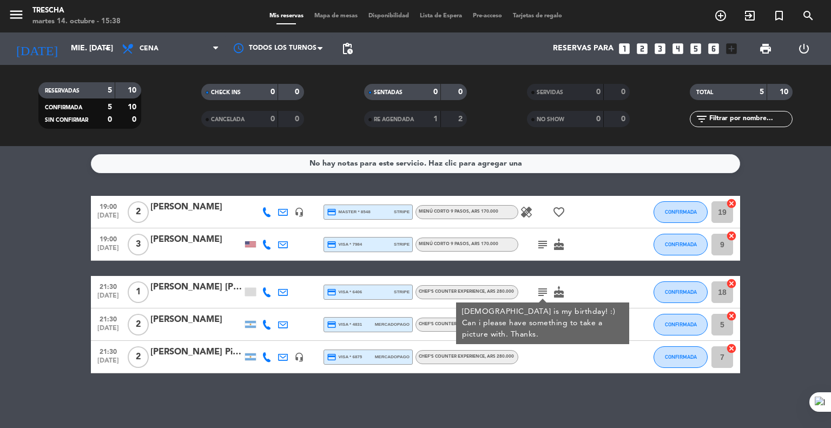
click at [541, 293] on icon "subject" at bounding box center [542, 292] width 13 height 13
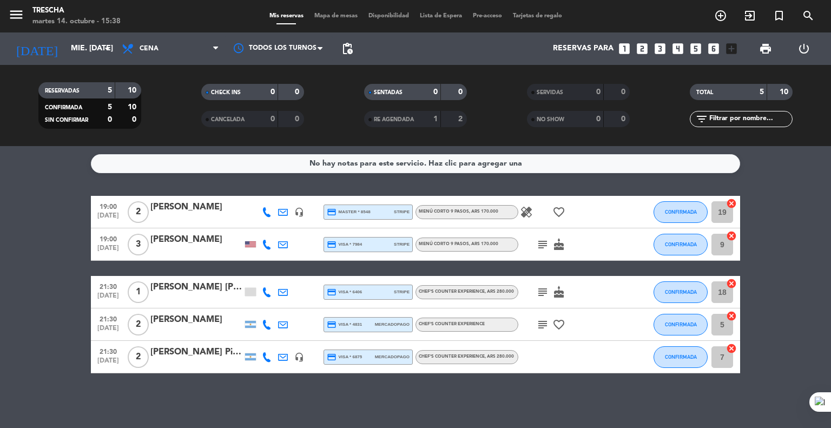
click at [541, 325] on icon "subject" at bounding box center [542, 324] width 13 height 13
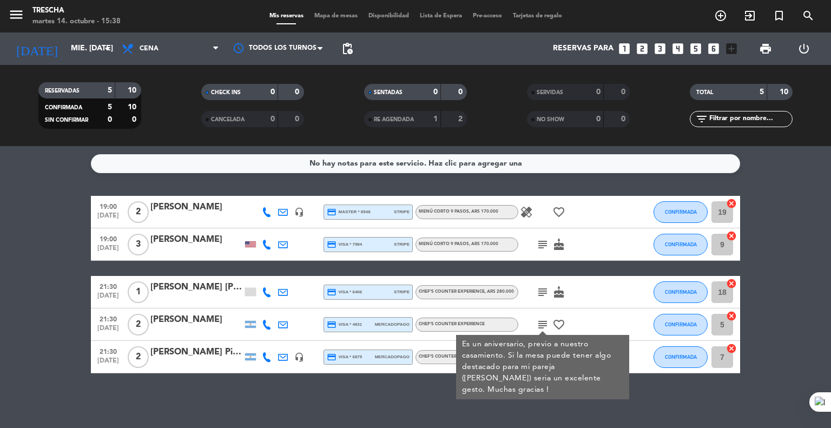
click at [541, 325] on icon "subject" at bounding box center [542, 324] width 13 height 13
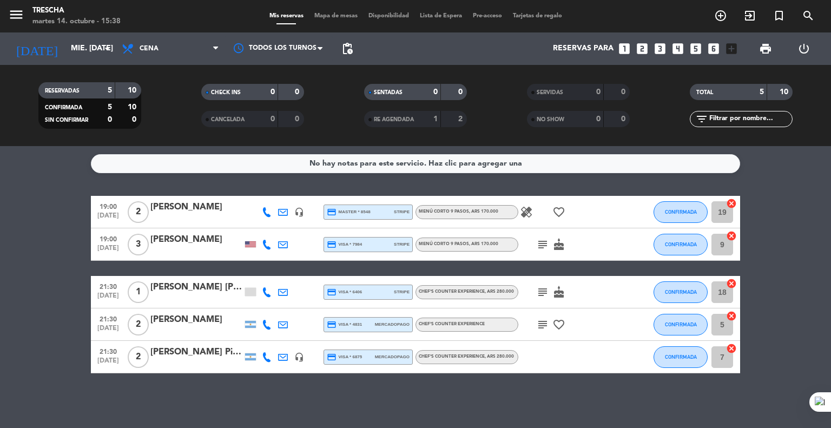
click at [540, 291] on icon "subject" at bounding box center [542, 292] width 13 height 13
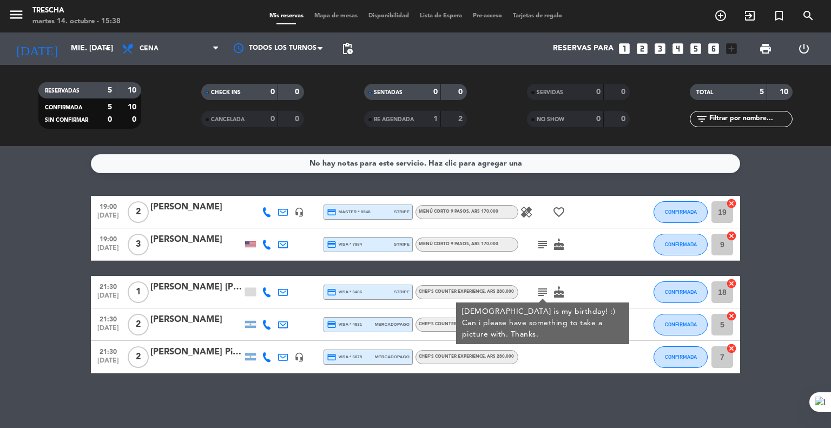
click at [540, 291] on icon "subject" at bounding box center [542, 292] width 13 height 13
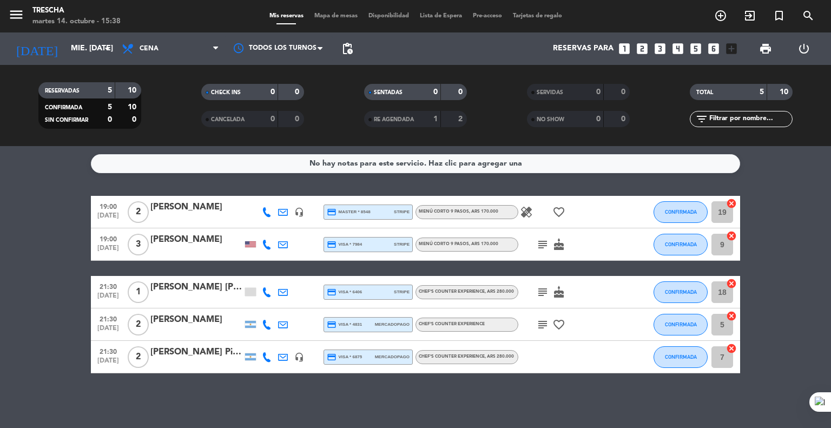
click at [17, 321] on bookings-row "19:00 [DATE] 2 [PERSON_NAME] headset_mic credit_card master * 8548 stripe Menú …" at bounding box center [415, 284] width 831 height 177
click at [50, 289] on bookings-row "19:00 [DATE] 2 [PERSON_NAME] headset_mic credit_card master * 8548 stripe Menú …" at bounding box center [415, 284] width 831 height 177
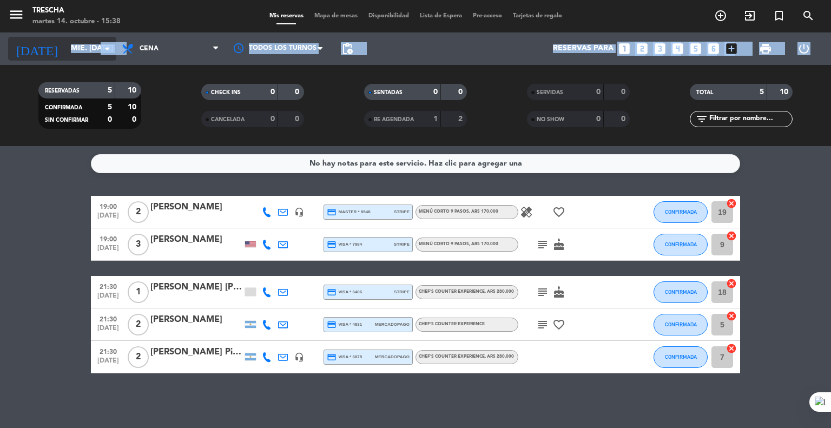
drag, startPoint x: 82, startPoint y: 65, endPoint x: 104, endPoint y: 56, distance: 23.7
click at [104, 56] on div "menu [PERSON_NAME] 14. octubre - 15:38 Mis reservas Mapa de mesas Disponibilida…" at bounding box center [415, 73] width 831 height 146
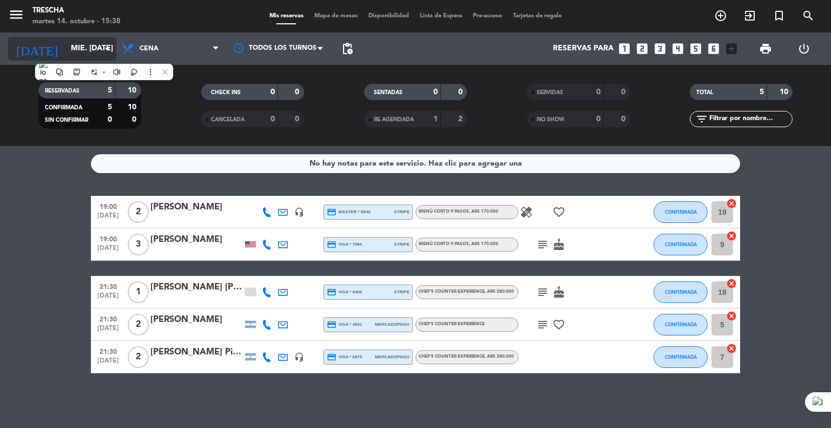
click at [104, 56] on input "mié. [DATE]" at bounding box center [116, 48] width 103 height 19
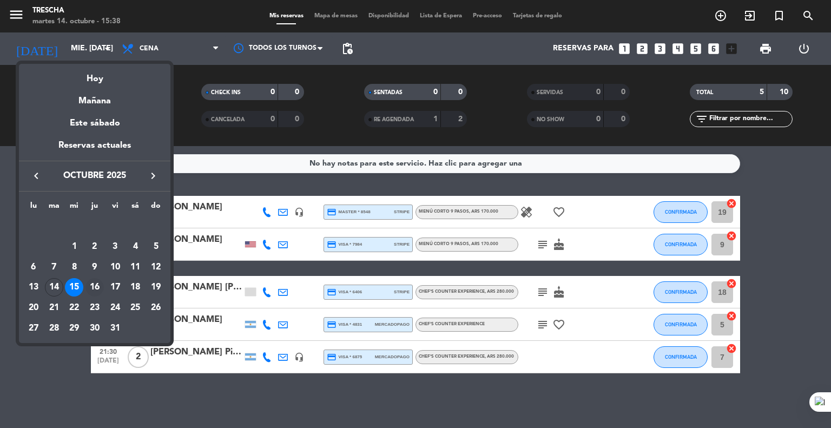
click at [91, 283] on div "16" at bounding box center [94, 287] width 18 height 18
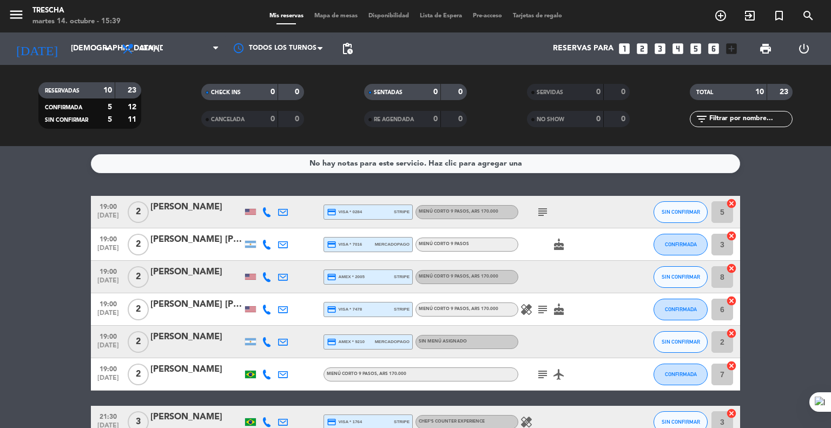
click at [91, 283] on div "19:00 [DATE]" at bounding box center [108, 277] width 35 height 32
click at [0, 279] on bookings-row "19:00 [DATE] 2 [PERSON_NAME] credit_card visa * 0284 stripe Menú corto 9 pasos …" at bounding box center [415, 366] width 831 height 340
click at [36, 183] on div "No hay notas para este servicio. Haz clic para agregar una 19:00 [DATE] 2 [PERS…" at bounding box center [415, 287] width 831 height 282
click at [49, 220] on bookings-row "19:00 [DATE] 2 [PERSON_NAME] credit_card visa * 0284 stripe Menú corto 9 pasos …" at bounding box center [415, 366] width 831 height 340
click at [67, 335] on bookings-row "19:00 [DATE] 2 [PERSON_NAME] credit_card visa * 0284 stripe Menú corto 9 pasos …" at bounding box center [415, 366] width 831 height 340
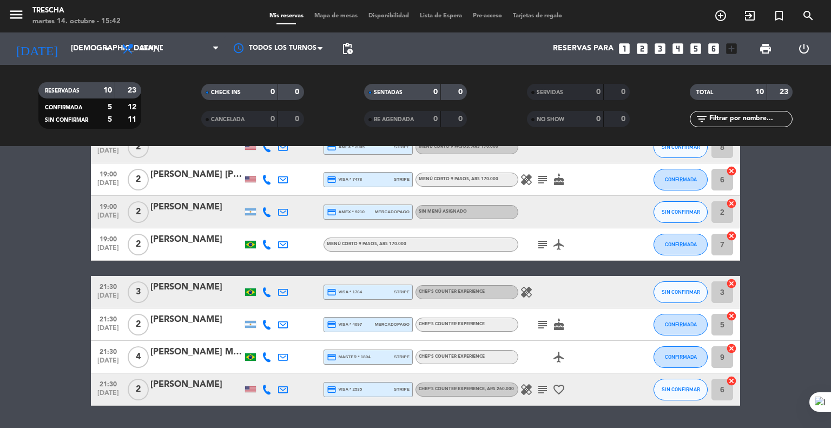
scroll to position [151, 0]
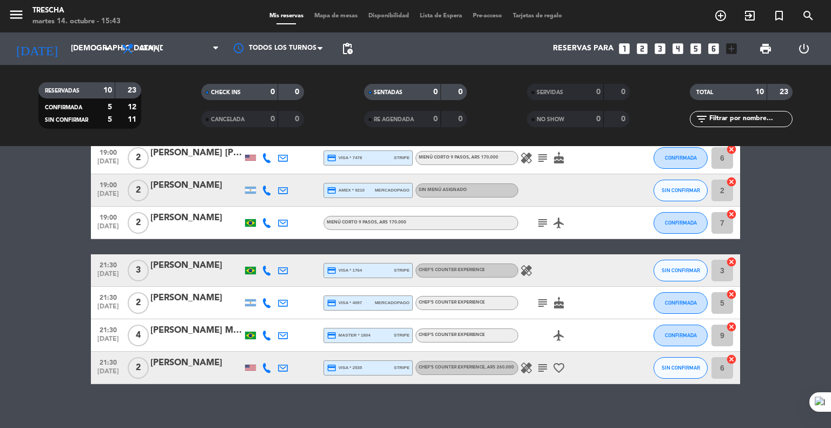
click at [50, 189] on bookings-row "19:00 [DATE] 2 [PERSON_NAME] credit_card visa * 0284 stripe Menú corto 9 pasos …" at bounding box center [415, 214] width 831 height 340
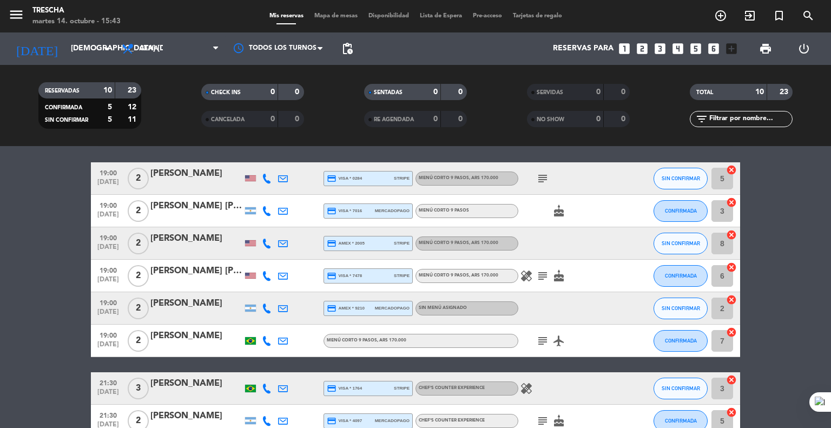
scroll to position [0, 0]
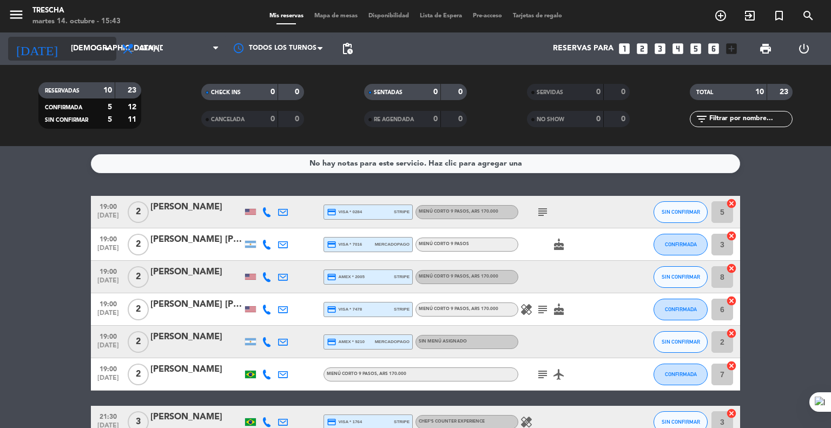
click at [113, 39] on input "[DEMOGRAPHIC_DATA] [DATE]" at bounding box center [116, 48] width 103 height 19
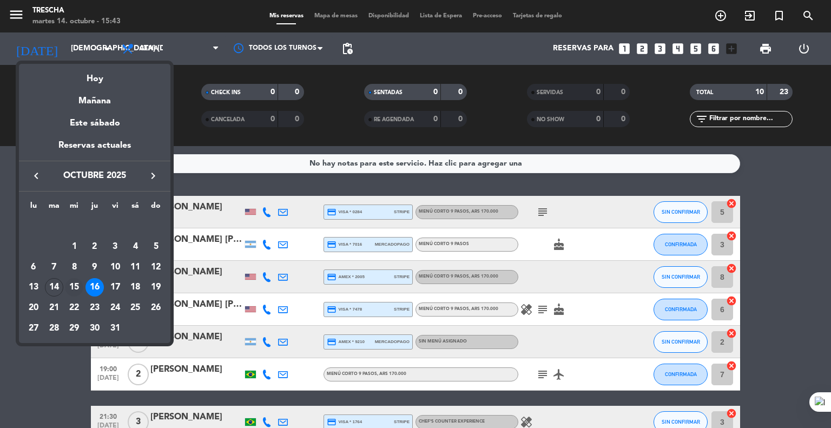
click at [73, 291] on div "15" at bounding box center [74, 287] width 18 height 18
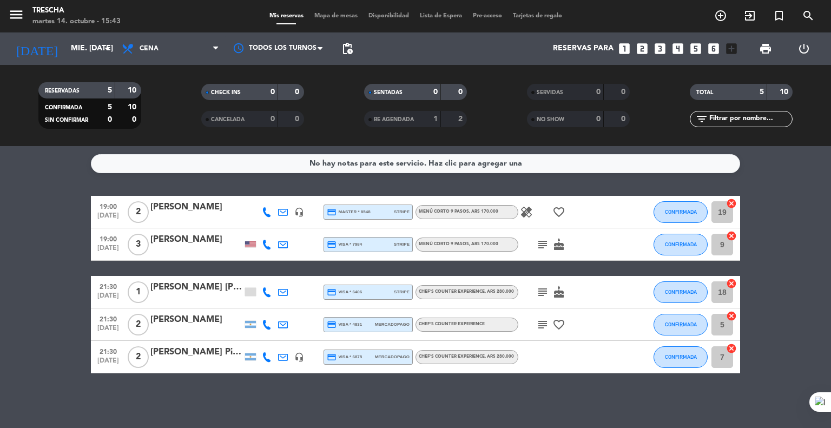
click at [73, 291] on bookings-row "19:00 [DATE] 2 [PERSON_NAME] headset_mic credit_card master * 8548 stripe Menú …" at bounding box center [415, 284] width 831 height 177
click at [89, 52] on input "mié. [DATE]" at bounding box center [116, 48] width 103 height 19
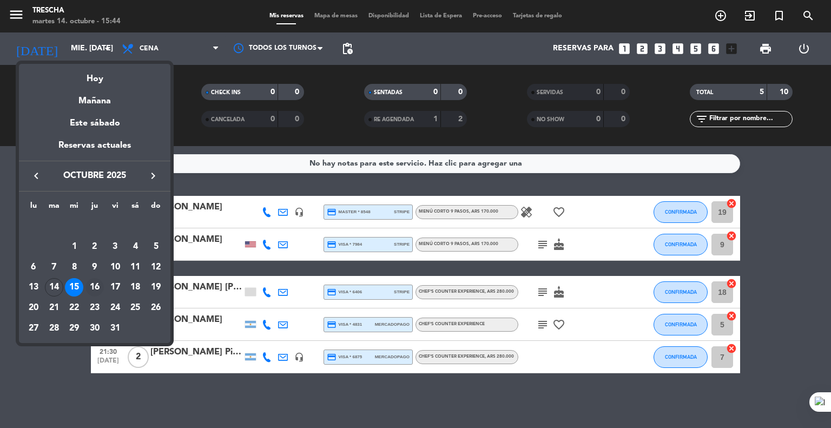
click at [95, 286] on div "16" at bounding box center [94, 287] width 18 height 18
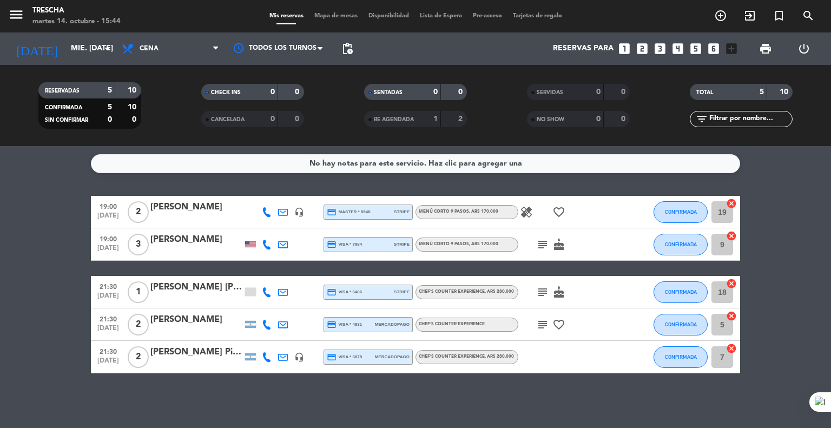
type input "[DEMOGRAPHIC_DATA] [DATE]"
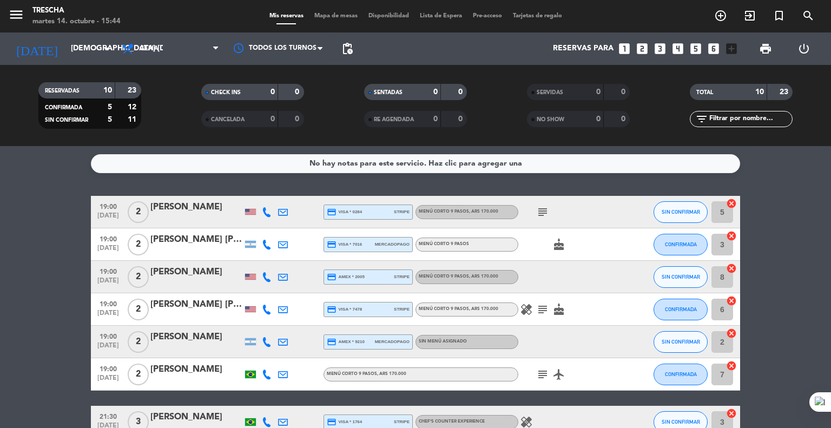
click at [57, 283] on bookings-row "19:00 [DATE] 2 [PERSON_NAME] credit_card visa * 0284 stripe Menú corto 9 pasos …" at bounding box center [415, 366] width 831 height 340
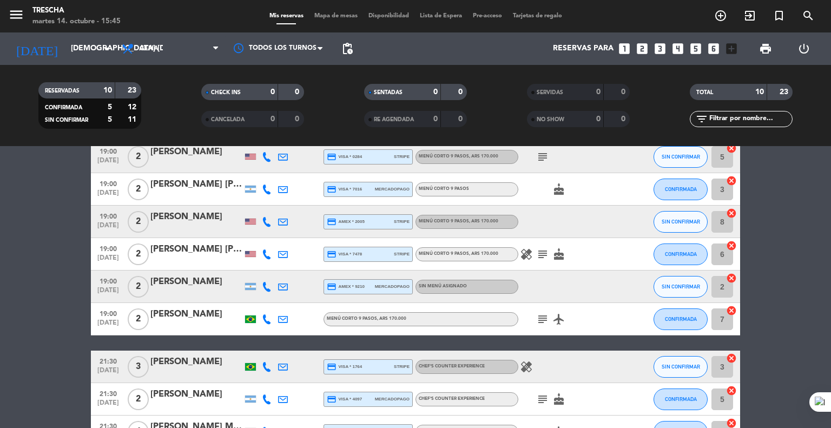
scroll to position [31, 0]
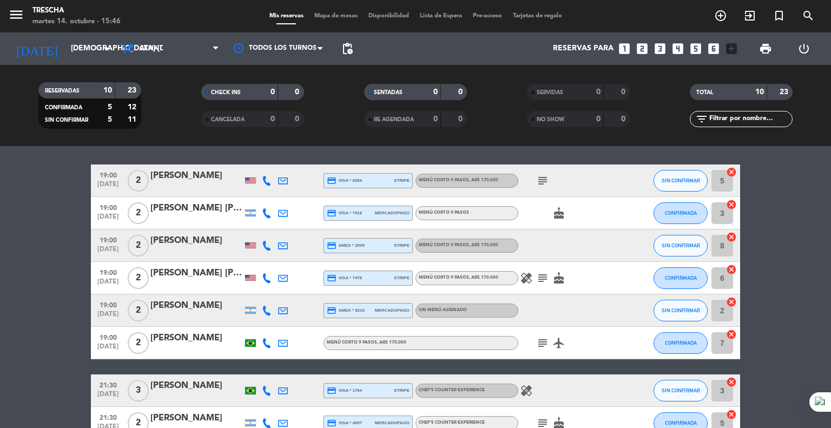
click at [73, 228] on bookings-row "19:00 [DATE] 2 [PERSON_NAME] credit_card visa * 0284 stripe Menú corto 9 pasos …" at bounding box center [415, 334] width 831 height 340
click at [527, 279] on icon "healing" at bounding box center [526, 278] width 13 height 13
click at [541, 279] on icon "subject" at bounding box center [542, 278] width 13 height 13
click at [224, 269] on div "[PERSON_NAME] [PERSON_NAME]" at bounding box center [196, 273] width 92 height 14
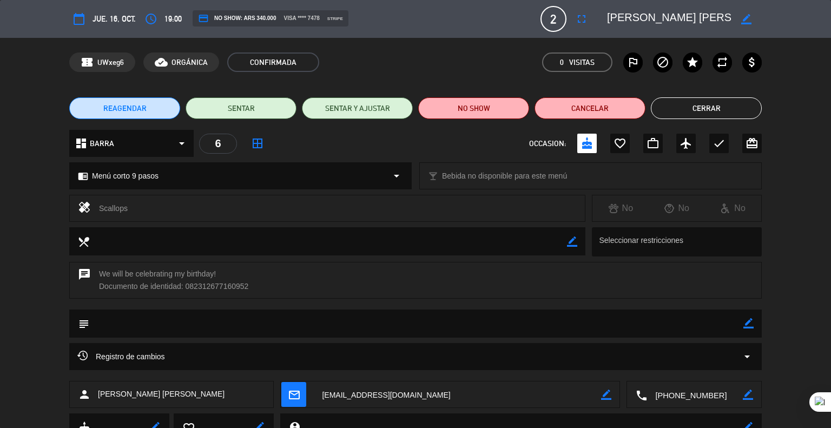
click at [750, 320] on icon "border_color" at bounding box center [748, 323] width 10 height 10
click at [732, 321] on textarea at bounding box center [416, 323] width 654 height 28
click at [748, 326] on icon at bounding box center [748, 323] width 10 height 10
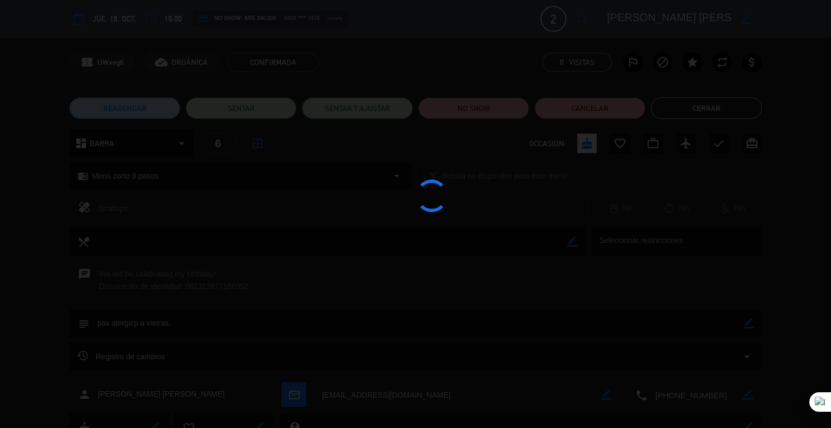
type textarea "pax alergicp a vieiras."
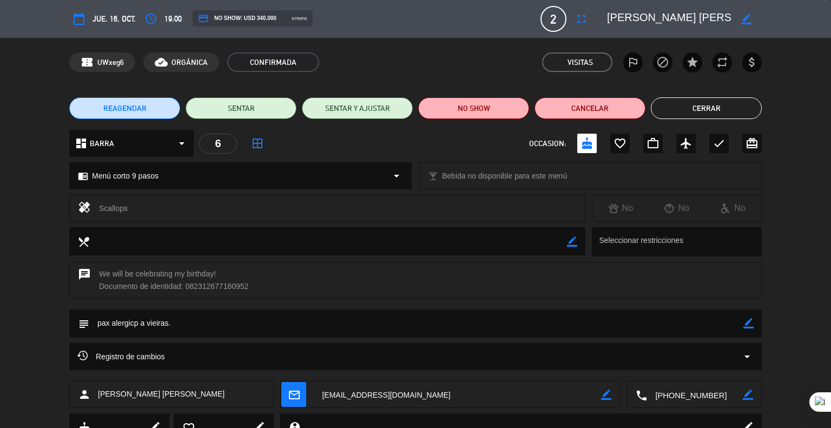
click at [705, 109] on button "Cerrar" at bounding box center [706, 108] width 111 height 22
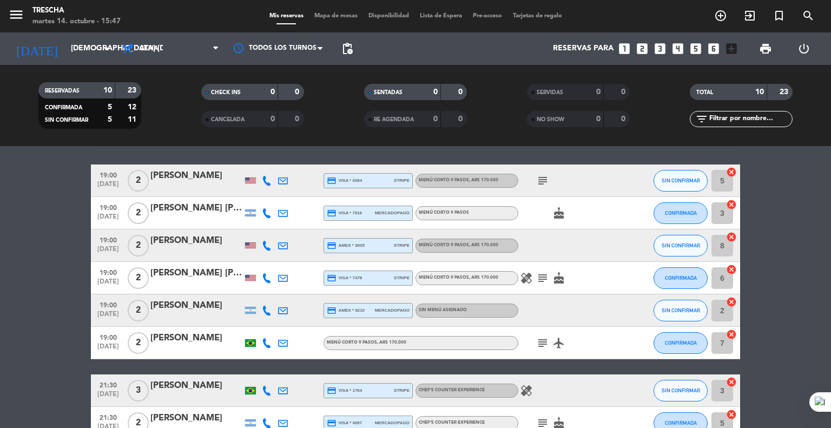
click at [3, 323] on bookings-row "19:00 [DATE] 2 [PERSON_NAME] credit_card visa * 0284 stripe Menú corto 9 pasos …" at bounding box center [415, 334] width 831 height 340
click at [0, 346] on bookings-row "19:00 [DATE] 2 [PERSON_NAME] credit_card visa * 0284 stripe Menú corto 9 pasos …" at bounding box center [415, 334] width 831 height 340
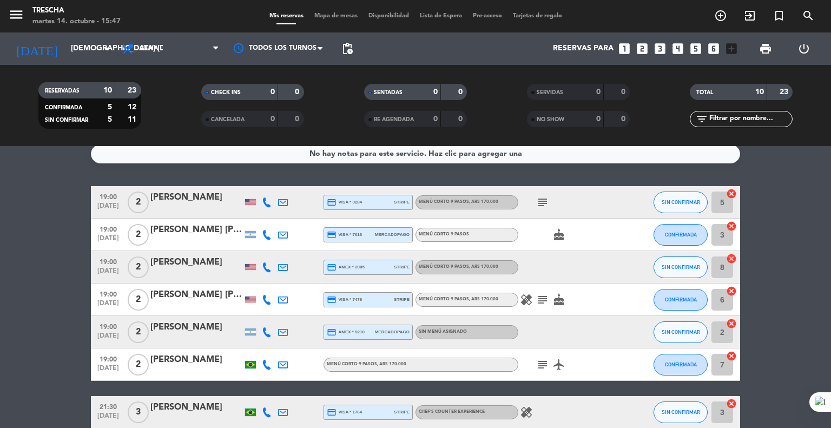
scroll to position [0, 0]
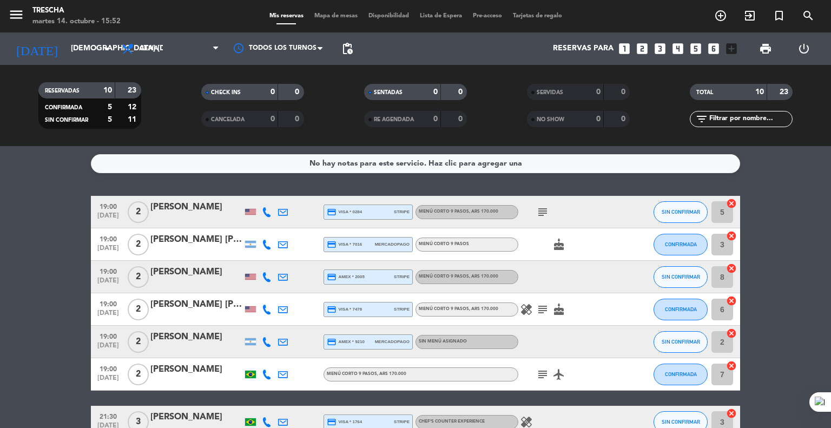
click at [54, 266] on bookings-row "19:00 [DATE] 2 [PERSON_NAME] credit_card visa * 0284 stripe Menú corto 9 pasos …" at bounding box center [415, 366] width 831 height 340
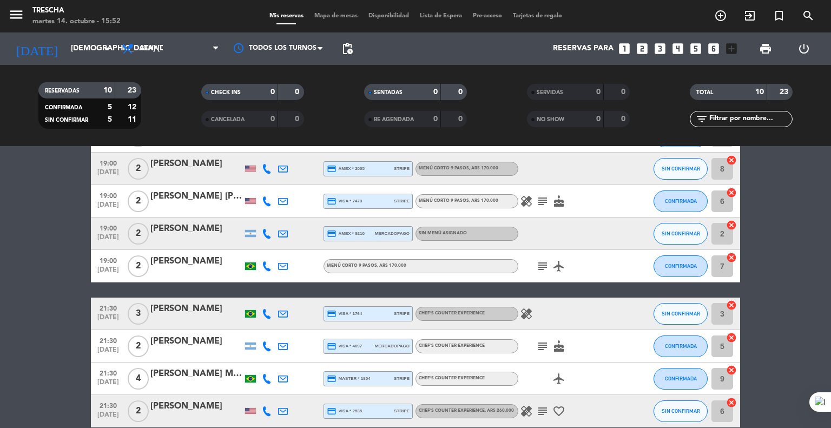
scroll to position [130, 0]
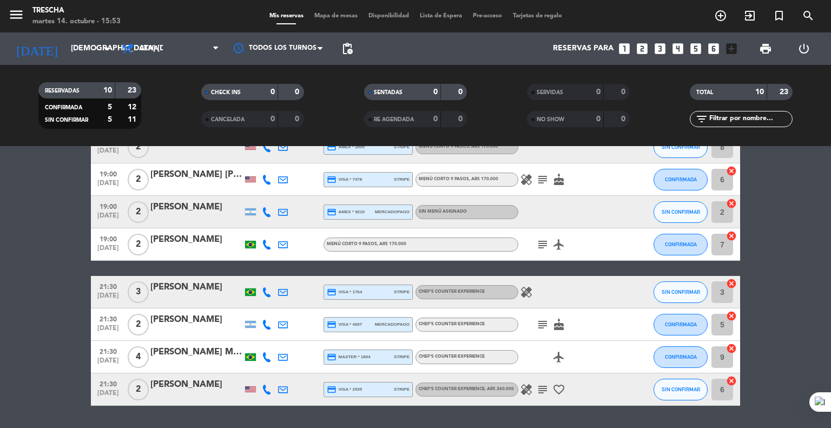
click at [262, 244] on icon at bounding box center [267, 245] width 10 height 10
click at [14, 285] on bookings-row "19:00 [DATE] 2 [PERSON_NAME] credit_card visa * 0284 stripe Menú corto 9 pasos …" at bounding box center [415, 236] width 831 height 340
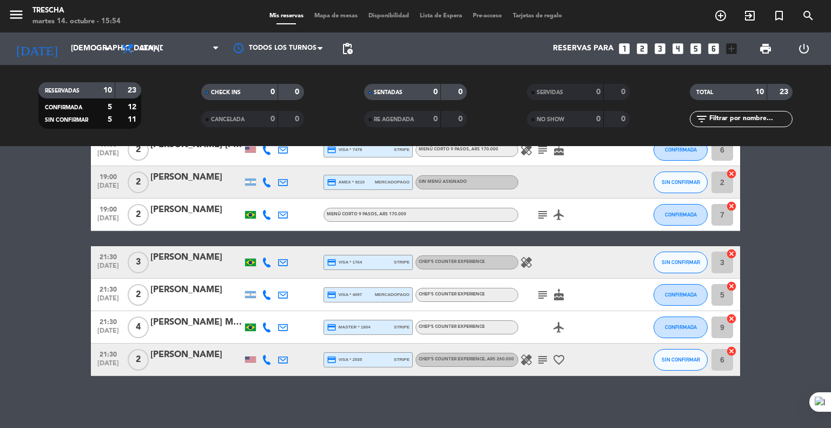
scroll to position [161, 0]
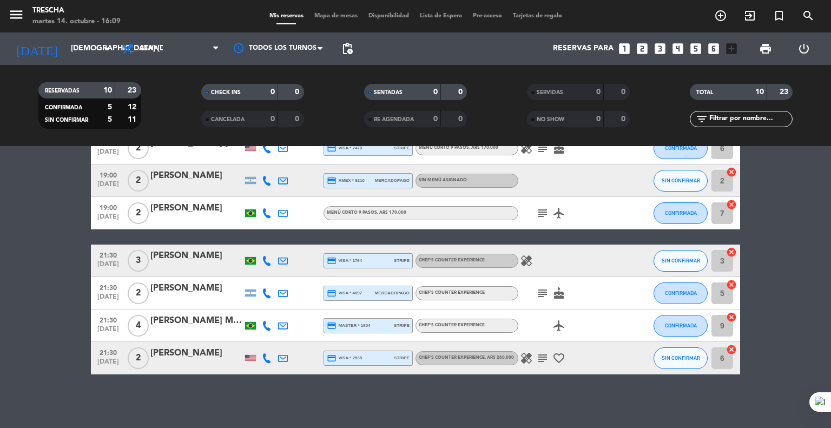
click at [283, 290] on icon at bounding box center [283, 293] width 10 height 10
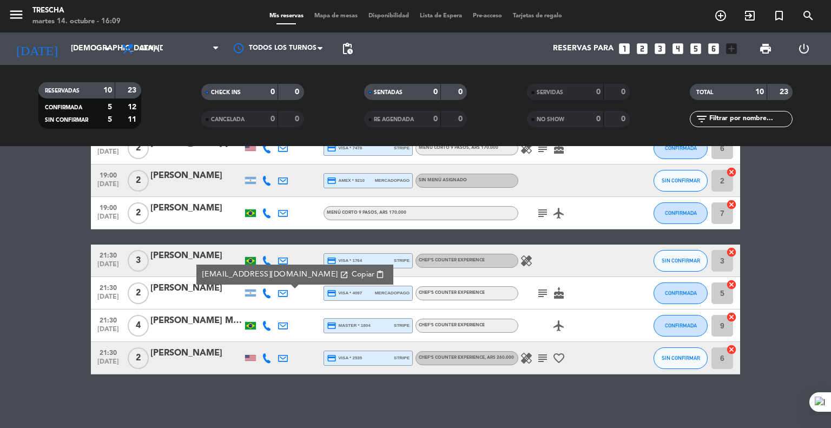
click at [352, 272] on span "Copiar" at bounding box center [363, 274] width 23 height 11
click at [37, 318] on bookings-row "19:00 [DATE] 2 [PERSON_NAME] credit_card visa * 0284 stripe Menú corto 9 pasos …" at bounding box center [415, 205] width 831 height 340
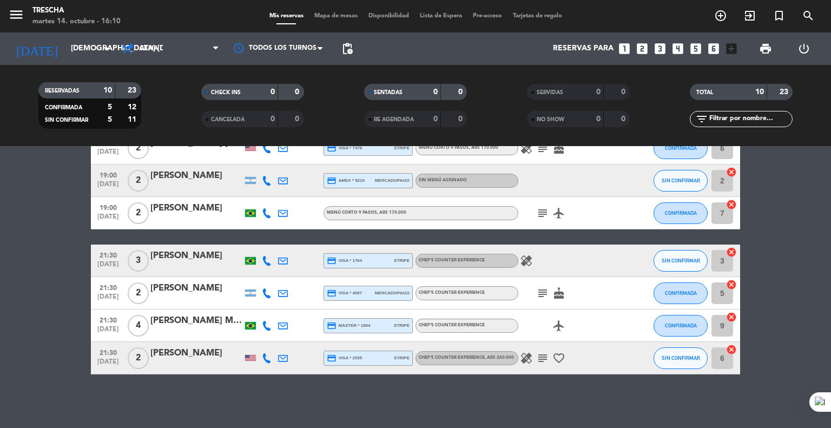
click at [30, 233] on bookings-row "19:00 [DATE] 2 [PERSON_NAME] credit_card visa * 0284 stripe Menú corto 9 pasos …" at bounding box center [415, 205] width 831 height 340
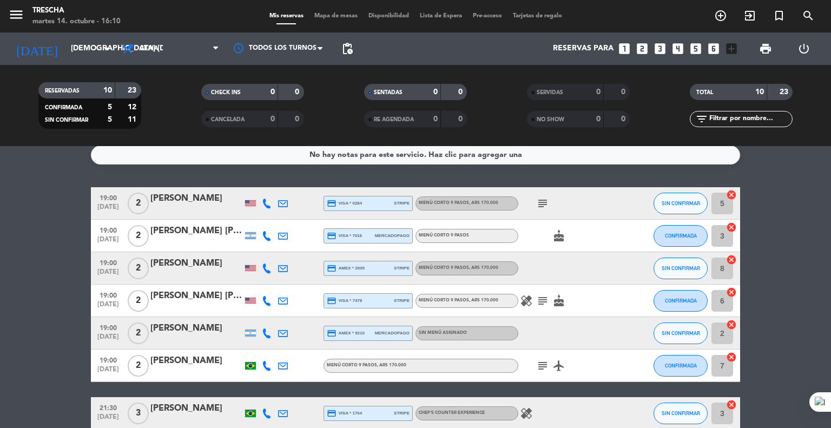
scroll to position [0, 0]
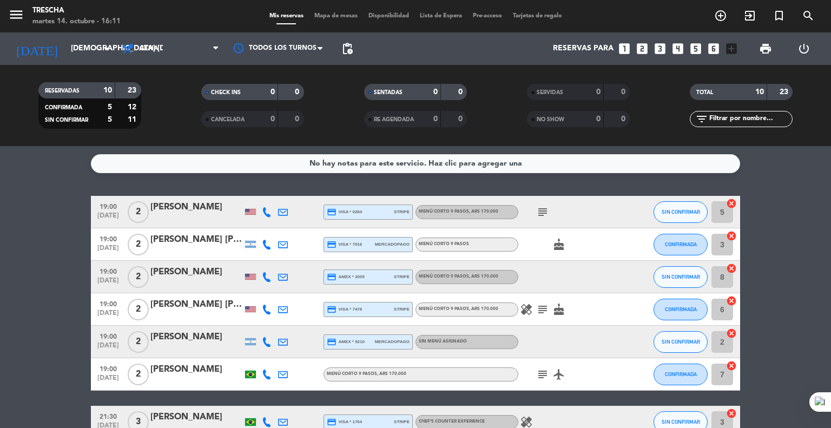
click at [23, 309] on bookings-row "19:00 [DATE] 2 [PERSON_NAME] credit_card visa * 0284 stripe Menú corto 9 pasos …" at bounding box center [415, 366] width 831 height 340
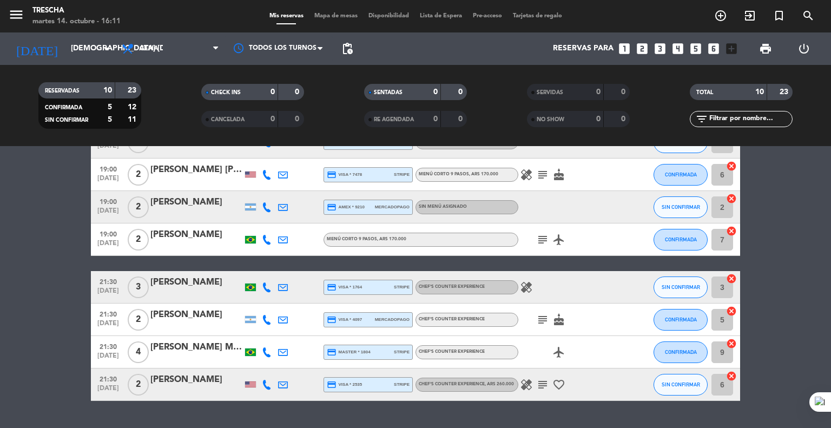
scroll to position [161, 0]
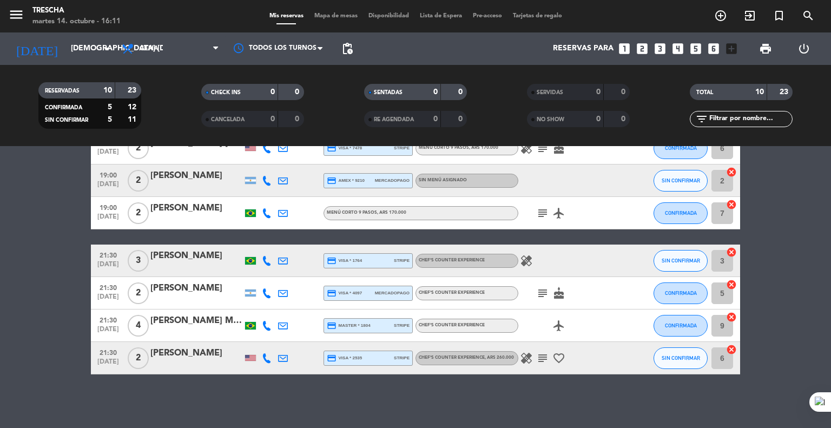
click at [530, 355] on icon "healing" at bounding box center [526, 358] width 13 height 13
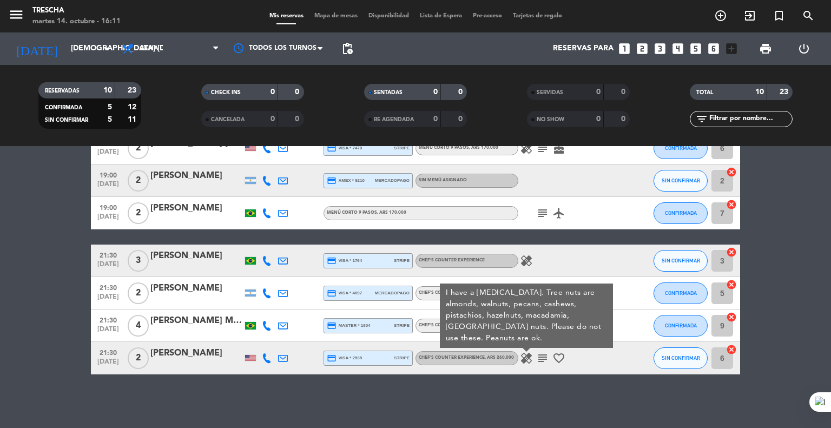
click at [530, 355] on icon "healing" at bounding box center [526, 358] width 13 height 13
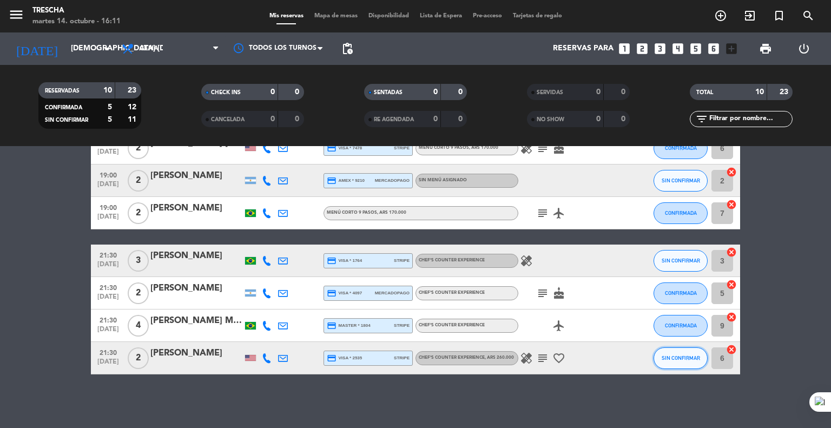
click at [665, 358] on span "SIN CONFIRMAR" at bounding box center [681, 358] width 38 height 6
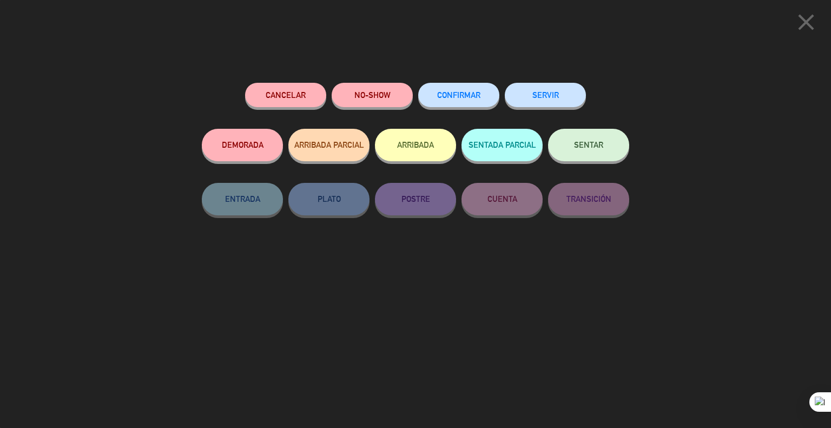
click at [450, 96] on span "CONFIRMAR" at bounding box center [458, 94] width 43 height 9
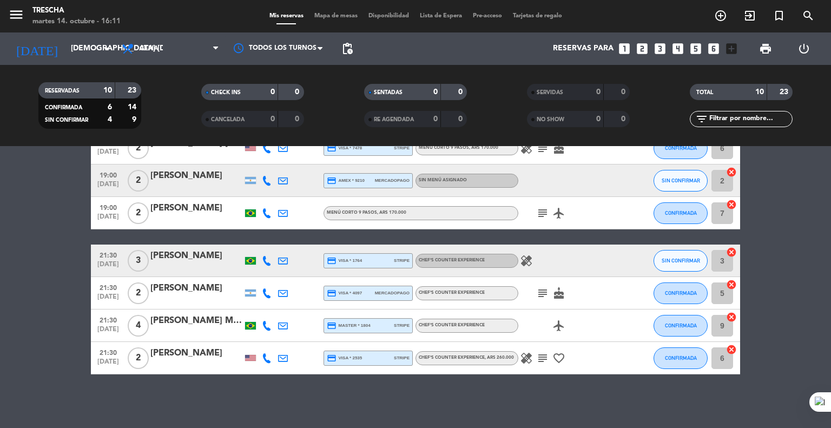
click at [182, 354] on div "[PERSON_NAME]" at bounding box center [196, 353] width 92 height 14
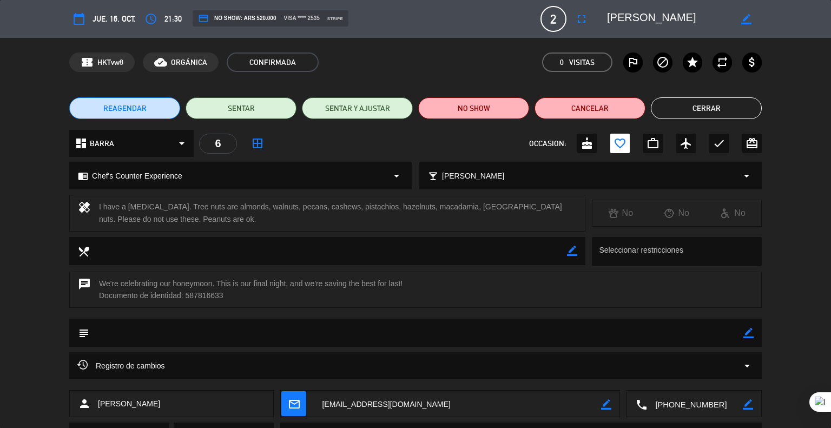
click at [749, 329] on icon "border_color" at bounding box center [748, 333] width 10 height 10
click at [732, 331] on textarea at bounding box center [416, 333] width 654 height 28
type textarea "A"
click at [124, 333] on textarea at bounding box center [416, 333] width 654 height 28
click at [753, 331] on icon at bounding box center [748, 333] width 10 height 10
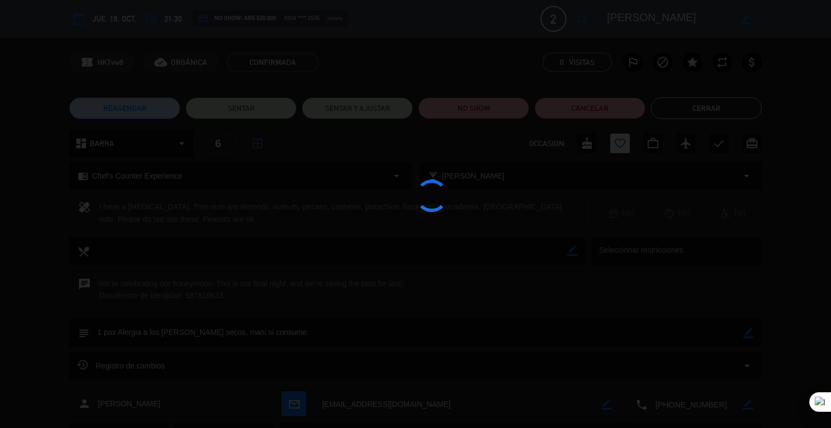
type textarea "1 pax Alergia a los [PERSON_NAME] secos, mani si consume."
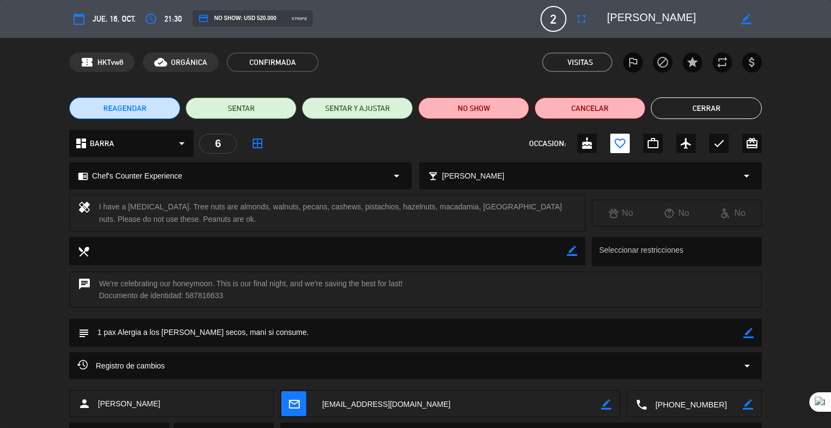
click at [690, 116] on button "Cerrar" at bounding box center [706, 108] width 111 height 22
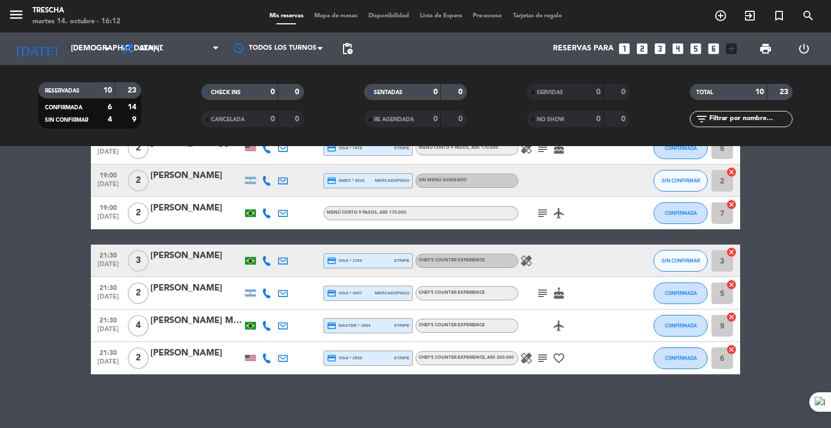
click at [31, 261] on bookings-row "19:00 [DATE] 2 [PERSON_NAME] credit_card visa * 0284 stripe Menú corto 9 pasos …" at bounding box center [415, 205] width 831 height 340
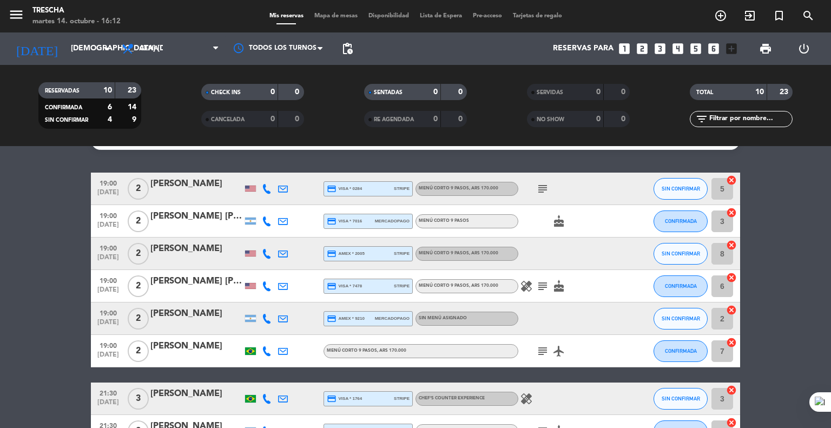
scroll to position [10, 0]
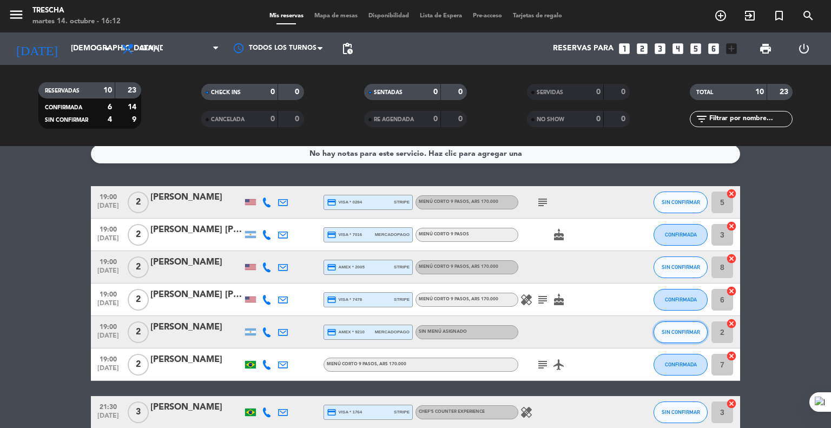
click at [668, 335] on button "SIN CONFIRMAR" at bounding box center [680, 332] width 54 height 22
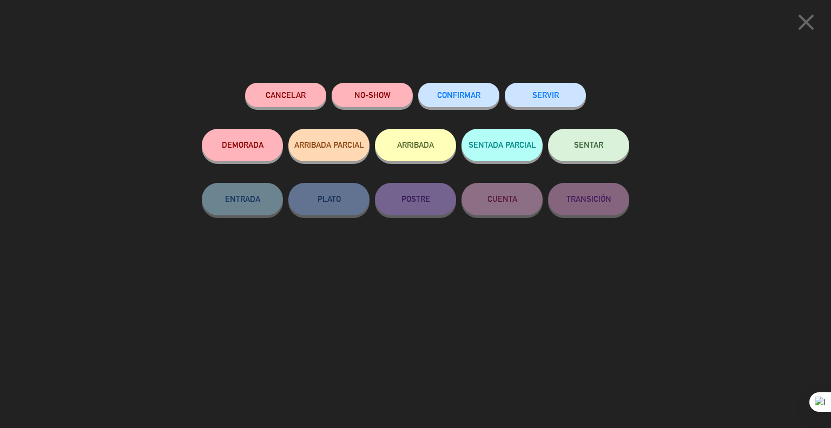
click at [462, 94] on span "CONFIRMAR" at bounding box center [458, 94] width 43 height 9
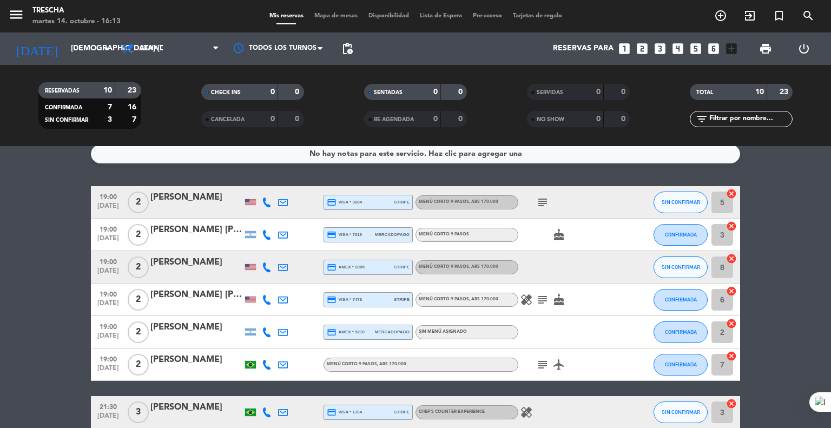
click at [0, 326] on bookings-row "19:00 [DATE] 2 [PERSON_NAME] credit_card visa * 0284 stripe Menú corto 9 pasos …" at bounding box center [415, 356] width 831 height 340
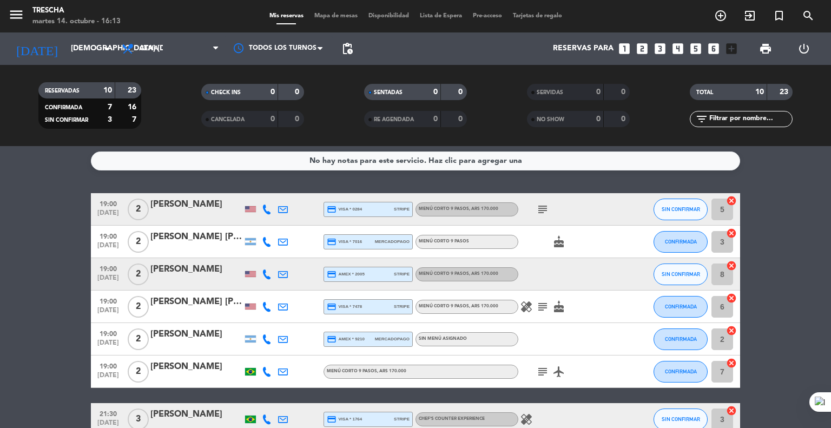
scroll to position [0, 0]
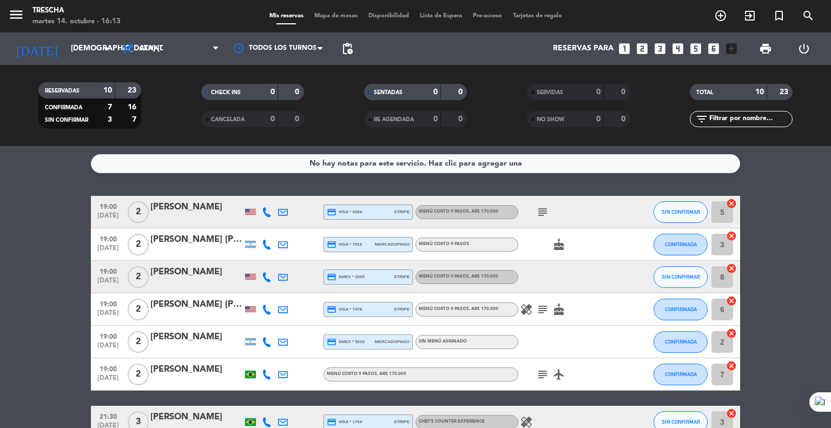
click at [20, 252] on bookings-row "19:00 [DATE] 2 [PERSON_NAME] credit_card visa * 0284 stripe Menú corto 9 pasos …" at bounding box center [415, 366] width 831 height 340
click at [78, 58] on input "[DEMOGRAPHIC_DATA] [DATE]" at bounding box center [116, 48] width 103 height 19
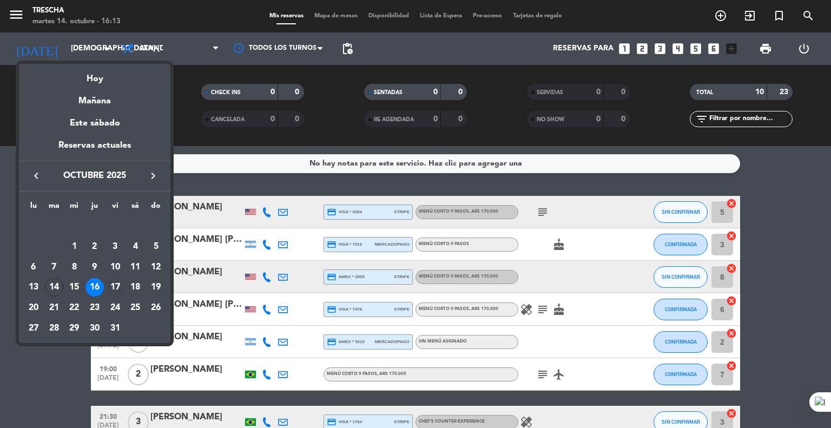
click at [113, 289] on div "17" at bounding box center [115, 287] width 18 height 18
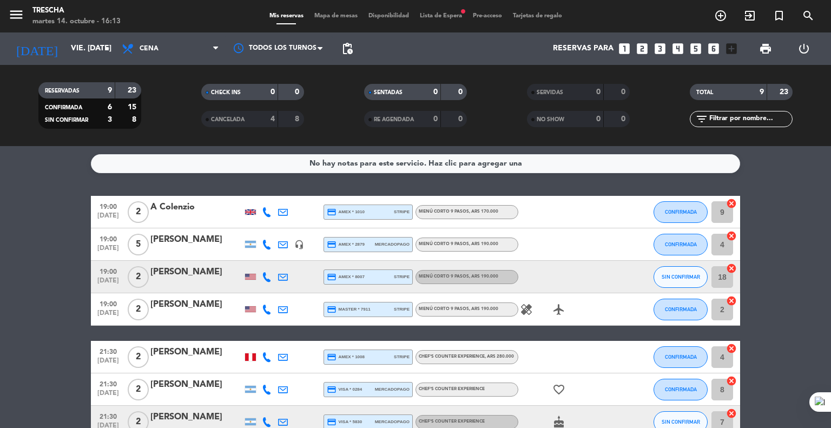
click at [56, 262] on bookings-row "19:00 [DATE] 2 A Colenzio credit_card amex * 1010 stripe Menú corto 9 pasos , A…" at bounding box center [415, 349] width 831 height 307
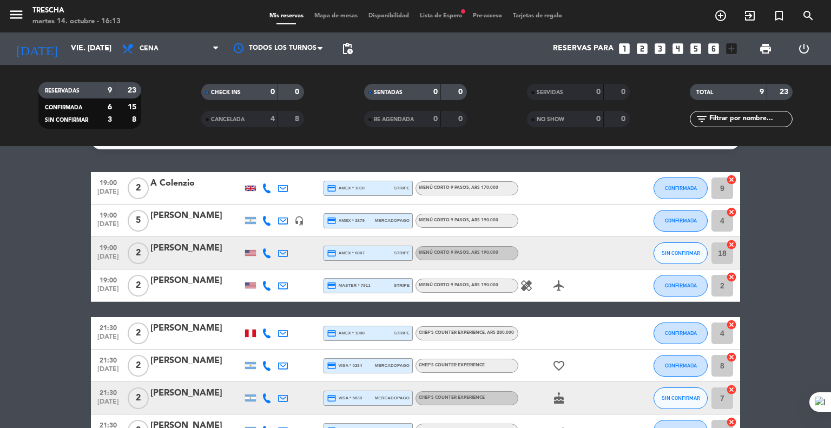
scroll to position [22, 0]
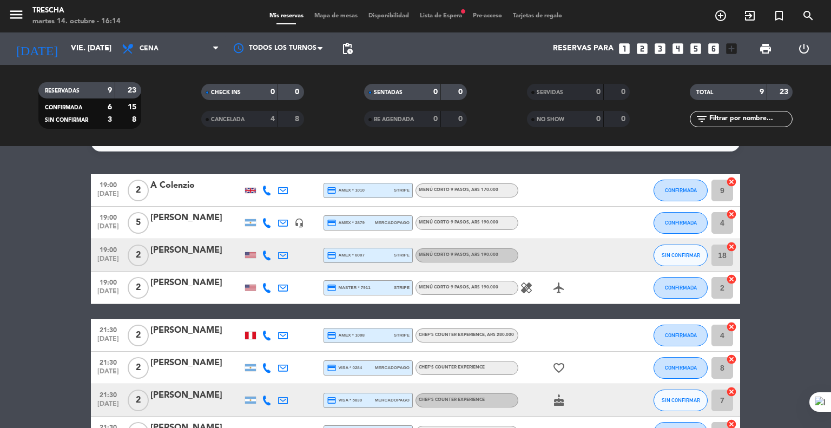
click at [267, 190] on icon at bounding box center [267, 191] width 10 height 10
click at [51, 254] on bookings-row "19:00 [DATE] 2 A Colenzio credit_card amex * 1010 stripe Menú corto 9 pasos , A…" at bounding box center [415, 327] width 831 height 307
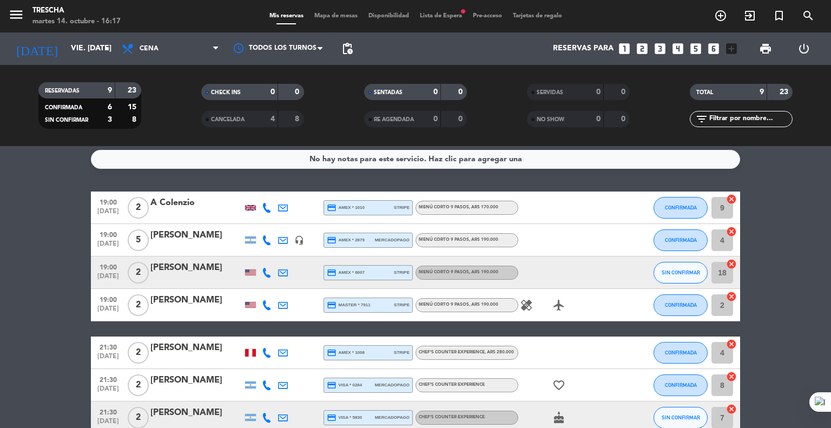
scroll to position [0, 0]
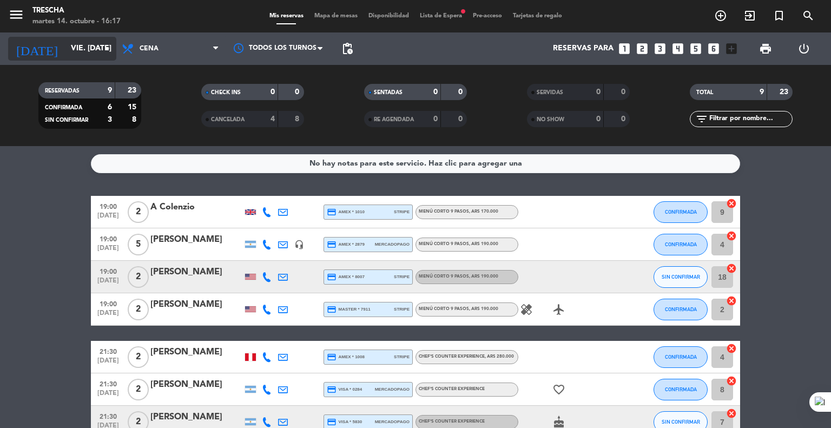
click at [90, 57] on input "vie. [DATE]" at bounding box center [116, 48] width 103 height 19
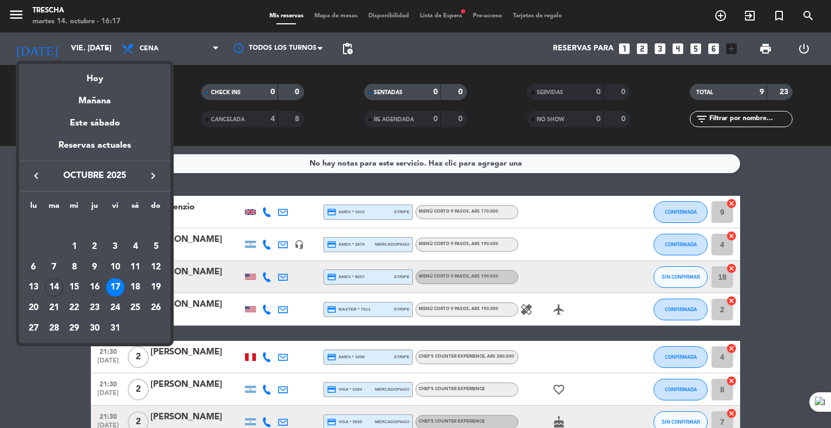
click at [97, 288] on div "16" at bounding box center [94, 287] width 18 height 18
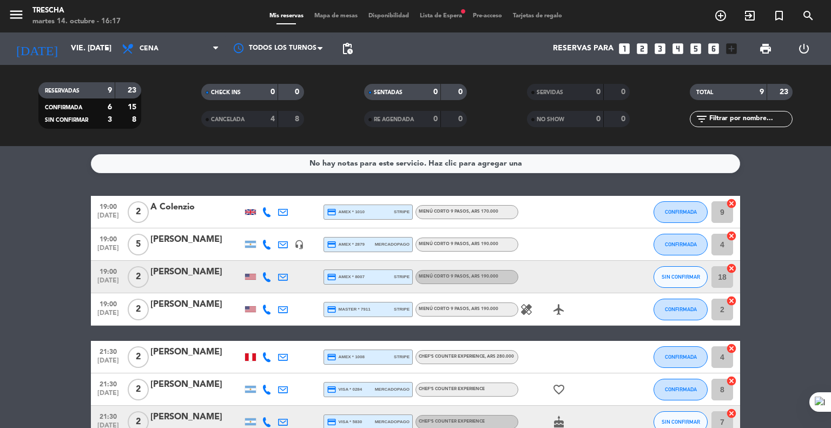
type input "[DEMOGRAPHIC_DATA] [DATE]"
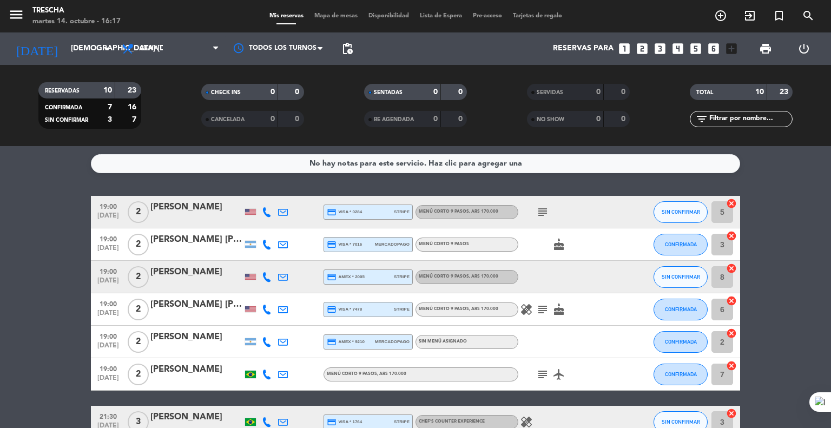
click at [24, 301] on bookings-row "19:00 [DATE] 2 [PERSON_NAME] credit_card visa * 0284 stripe Menú corto 9 pasos …" at bounding box center [415, 366] width 831 height 340
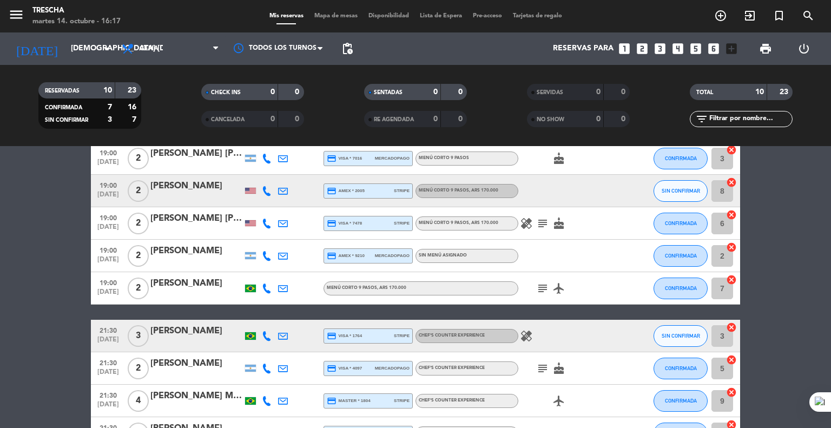
scroll to position [130, 0]
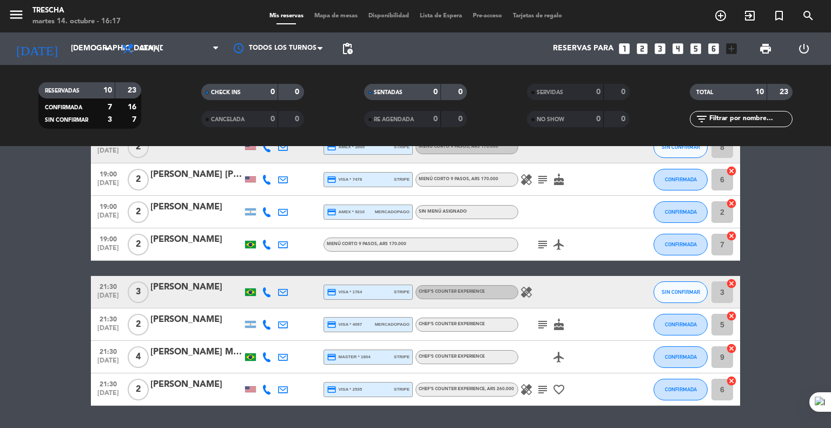
click at [170, 298] on div at bounding box center [196, 299] width 92 height 9
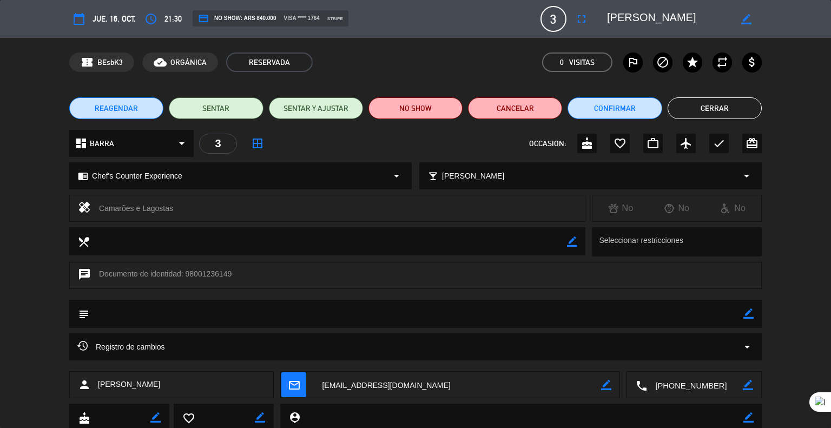
click at [744, 309] on icon "border_color" at bounding box center [748, 313] width 10 height 10
click at [0, 0] on sider-quick-compose-btn at bounding box center [0, 0] width 0 height 0
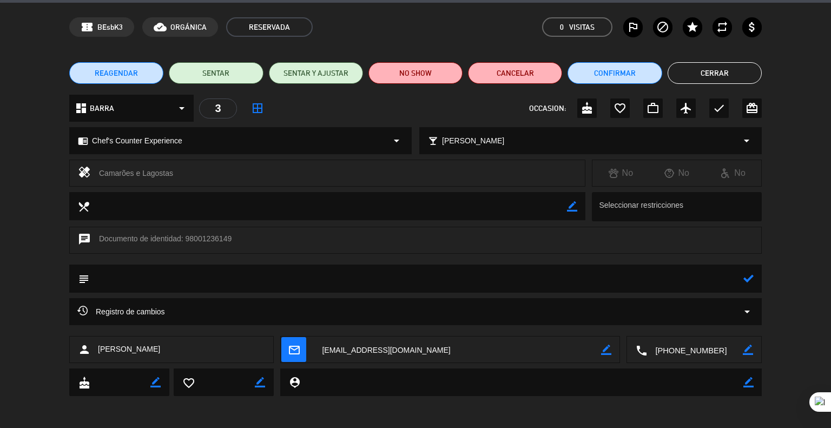
click at [748, 279] on icon at bounding box center [748, 278] width 10 height 10
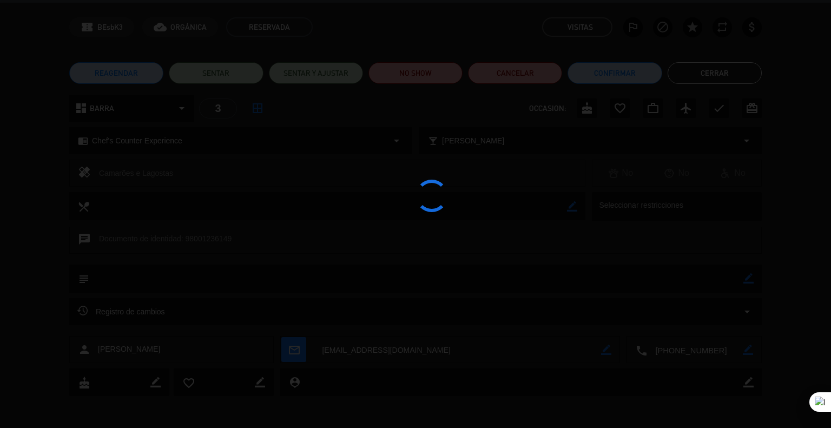
click at [748, 279] on div at bounding box center [415, 214] width 831 height 428
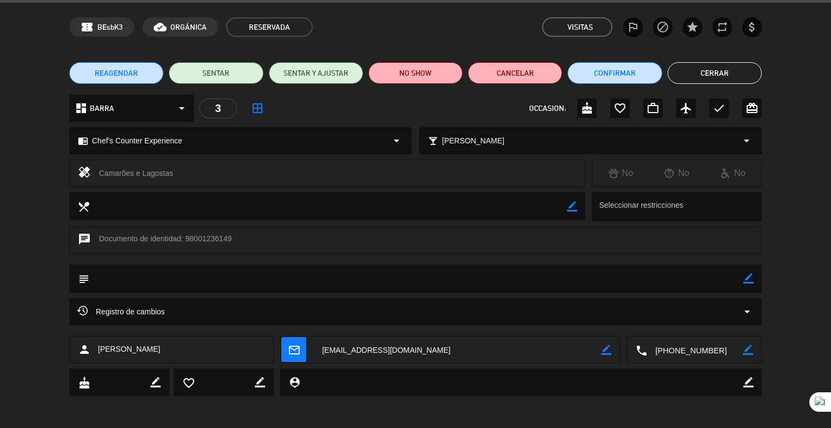
click at [748, 279] on icon "border_color" at bounding box center [748, 278] width 10 height 10
click at [729, 280] on textarea at bounding box center [416, 279] width 654 height 28
type textarea "1 pax alergico a langostinos y camarones, [PERSON_NAME] mariscos ok"
click at [748, 277] on icon at bounding box center [748, 278] width 10 height 10
click at [706, 69] on button "Cerrar" at bounding box center [715, 73] width 94 height 22
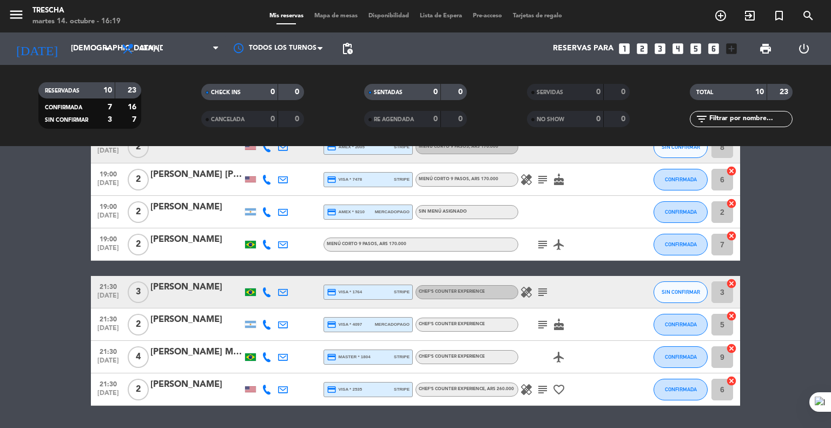
click at [46, 265] on bookings-row "19:00 [DATE] 2 [PERSON_NAME] credit_card visa * 0284 stripe Menú corto 9 pasos …" at bounding box center [415, 236] width 831 height 340
click at [686, 297] on button "SIN CONFIRMAR" at bounding box center [680, 292] width 54 height 22
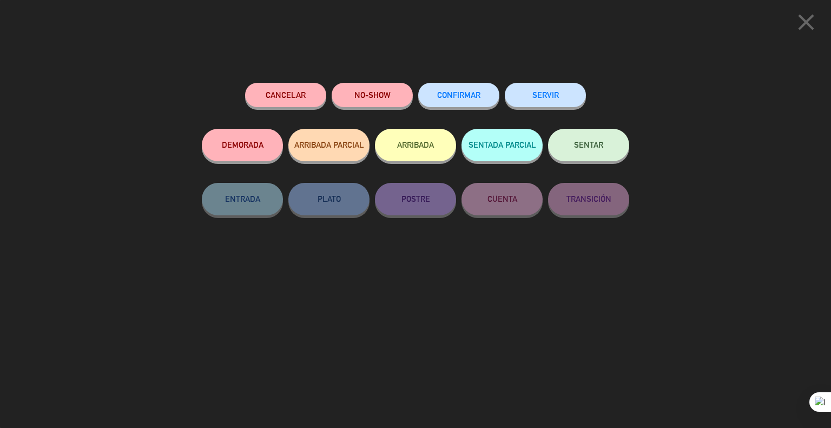
click at [459, 89] on button "CONFIRMAR" at bounding box center [458, 95] width 81 height 24
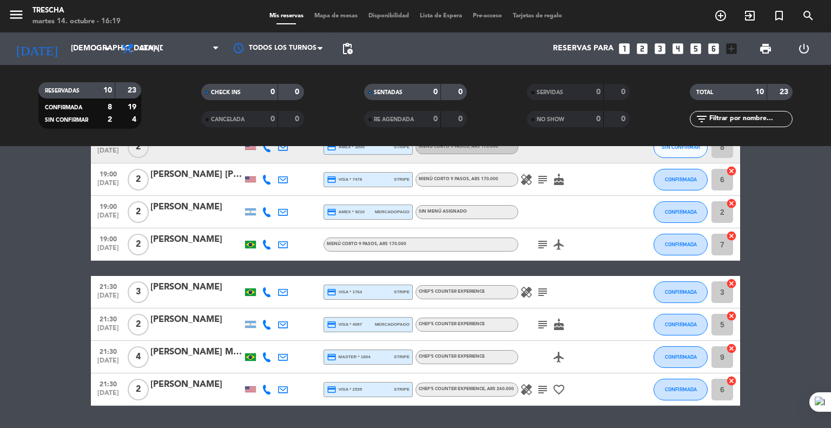
click at [0, 283] on bookings-row "19:00 [DATE] 2 [PERSON_NAME] credit_card visa * 0284 stripe Menú corto 9 pasos …" at bounding box center [415, 236] width 831 height 340
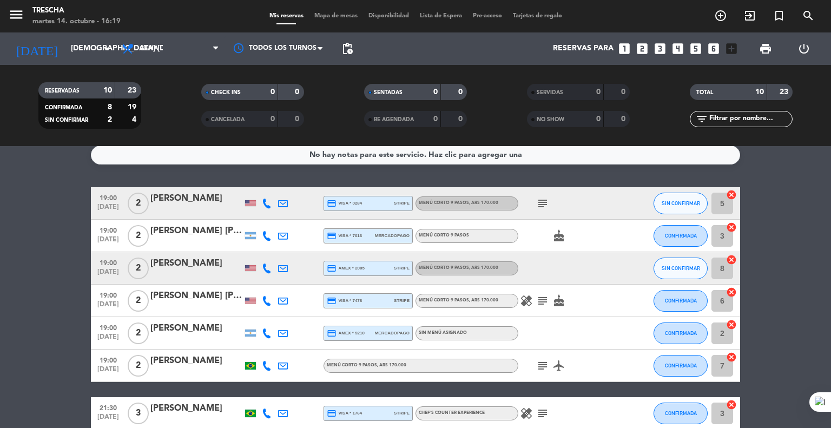
scroll to position [0, 0]
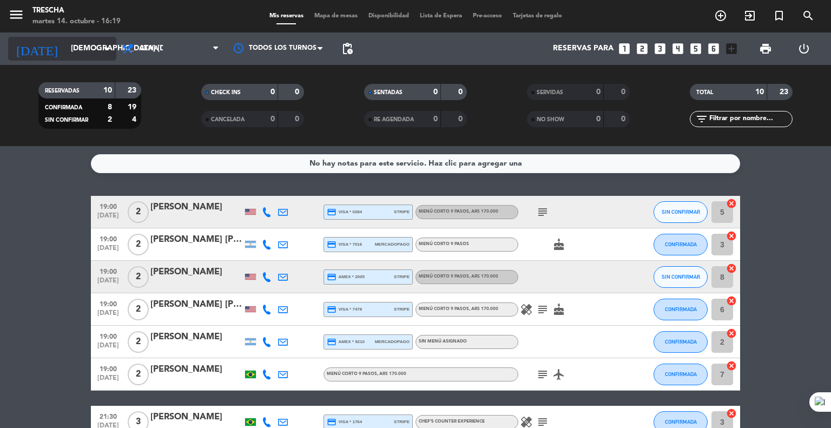
click at [84, 48] on input "[DEMOGRAPHIC_DATA] [DATE]" at bounding box center [116, 48] width 103 height 19
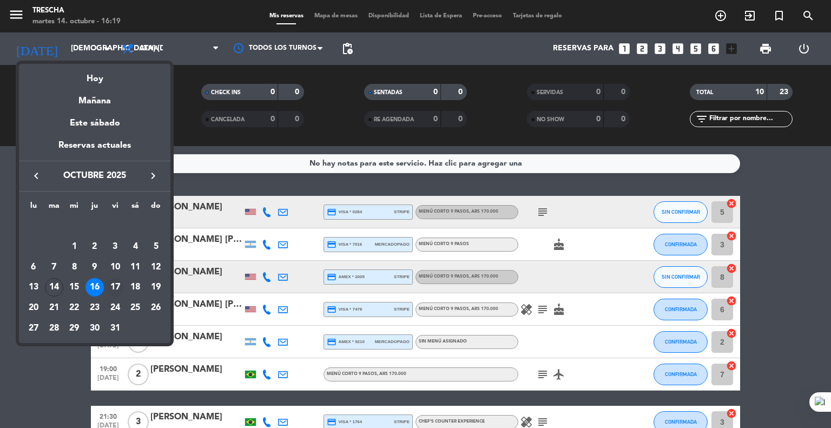
click at [114, 287] on div "17" at bounding box center [115, 287] width 18 height 18
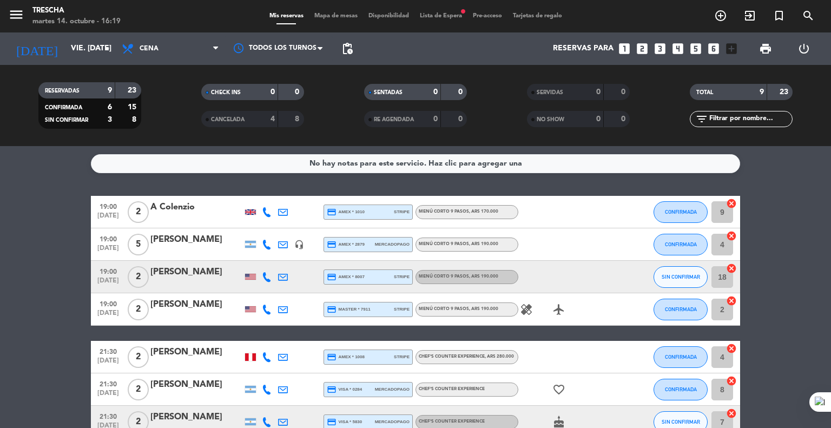
click at [0, 261] on bookings-row "19:00 [DATE] 2 A Colenzio credit_card amex * 1010 stripe Menú corto 9 pasos , A…" at bounding box center [415, 349] width 831 height 307
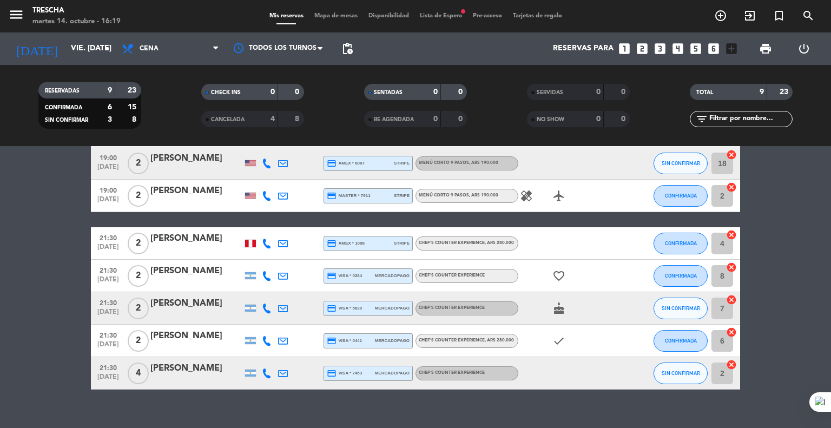
scroll to position [129, 0]
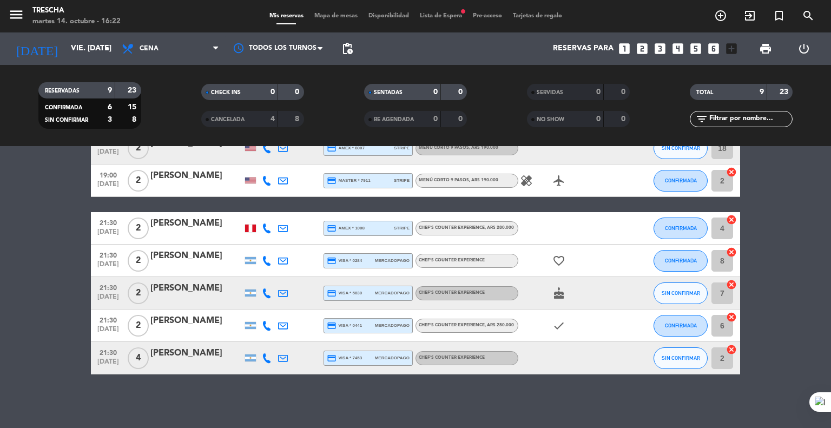
click at [19, 298] on bookings-row "19:00 [DATE] 2 A Colenzio credit_card amex * 1010 stripe Menú corto 9 pasos , A…" at bounding box center [415, 220] width 831 height 307
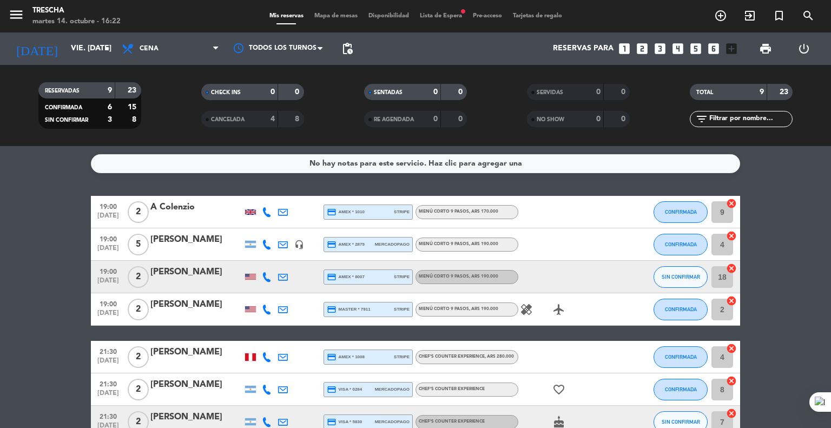
scroll to position [0, 0]
click at [0, 240] on bookings-row "19:00 [DATE] 2 A Colenzio credit_card amex * 1010 stripe Menú corto 9 pasos , A…" at bounding box center [415, 349] width 831 height 307
click at [47, 234] on bookings-row "19:00 [DATE] 2 A Colenzio credit_card amex * 1010 stripe Menú corto 9 pasos , A…" at bounding box center [415, 349] width 831 height 307
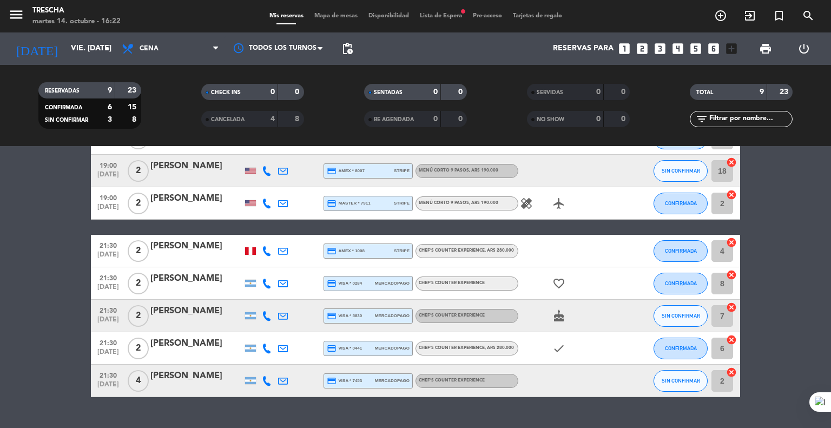
scroll to position [129, 0]
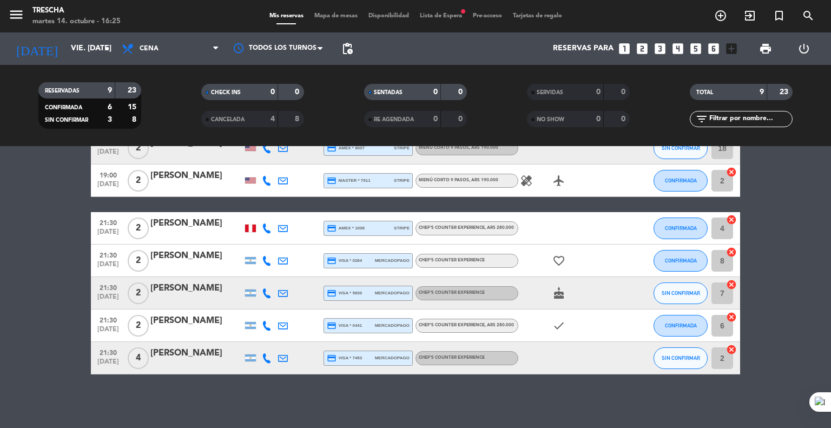
click at [280, 227] on icon at bounding box center [283, 228] width 10 height 10
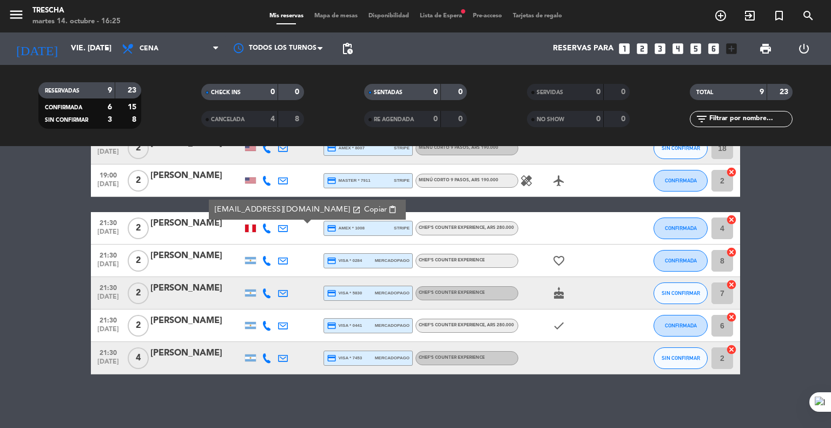
click at [364, 210] on span "Copiar" at bounding box center [375, 209] width 23 height 11
click at [62, 228] on bookings-row "19:00 [DATE] 2 A Colenzio credit_card amex * 1010 stripe Menú corto 9 pasos , A…" at bounding box center [415, 220] width 831 height 307
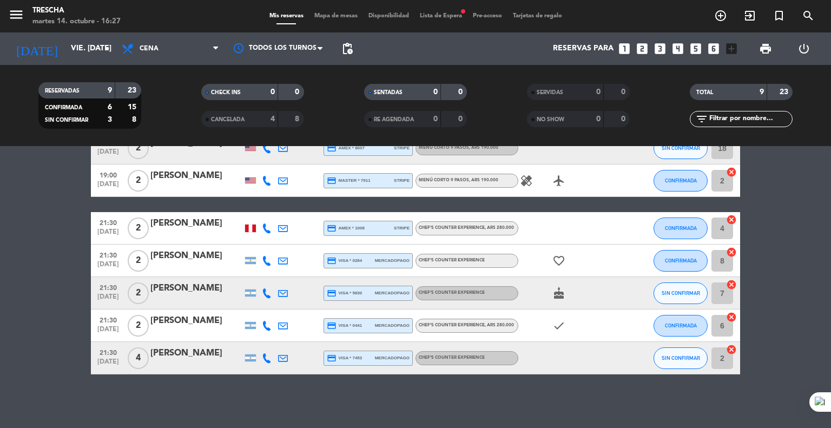
click at [267, 292] on icon at bounding box center [267, 293] width 10 height 10
click at [268, 294] on icon at bounding box center [267, 293] width 10 height 10
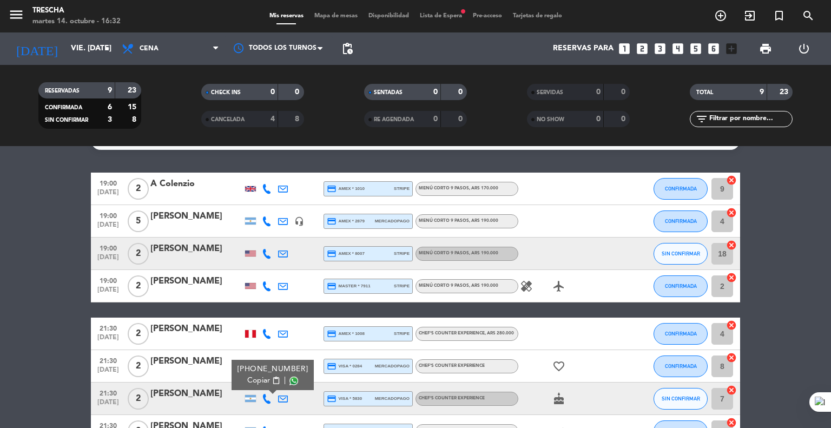
scroll to position [0, 0]
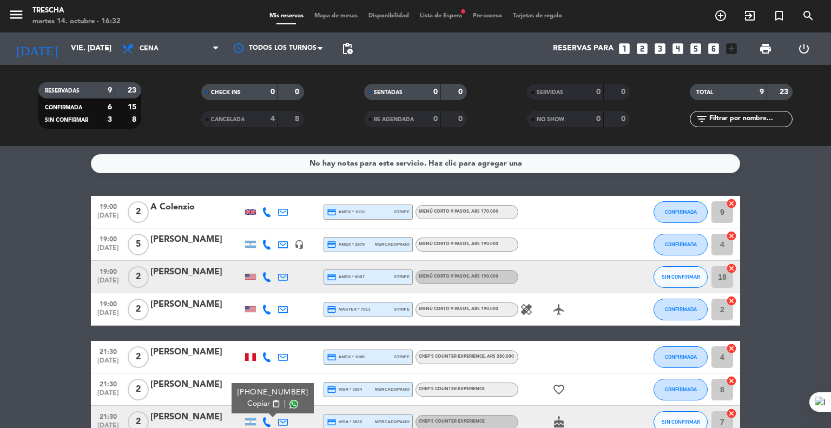
click at [57, 231] on bookings-row "19:00 [DATE] 2 A Colenzio credit_card amex * 1010 stripe Menú corto 9 pasos , A…" at bounding box center [415, 349] width 831 height 307
click at [89, 283] on bookings-row "19:00 [DATE] 2 A Colenzio credit_card amex * 1010 stripe Menú corto 9 pasos , A…" at bounding box center [415, 349] width 831 height 307
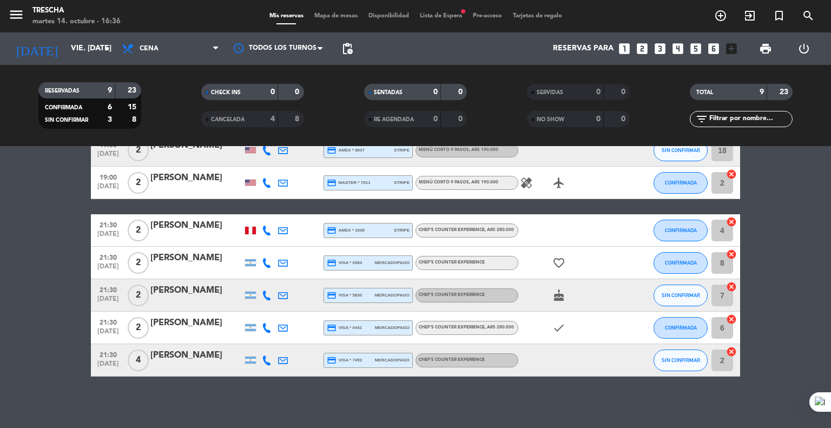
scroll to position [129, 0]
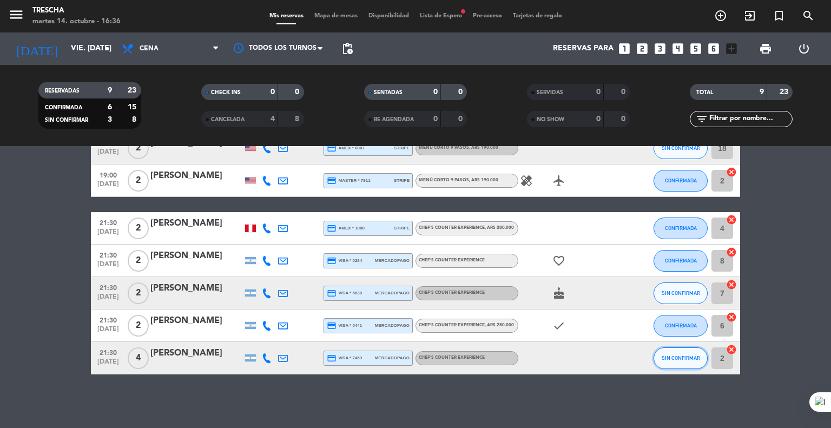
click at [672, 363] on button "SIN CONFIRMAR" at bounding box center [680, 358] width 54 height 22
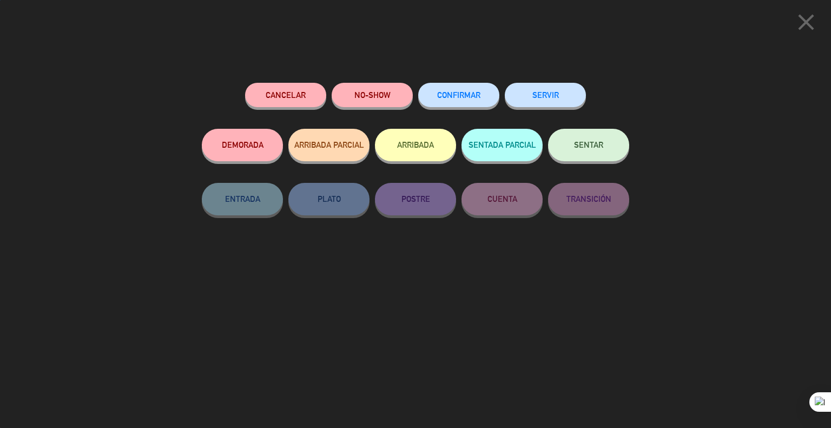
click at [470, 97] on span "CONFIRMAR" at bounding box center [458, 94] width 43 height 9
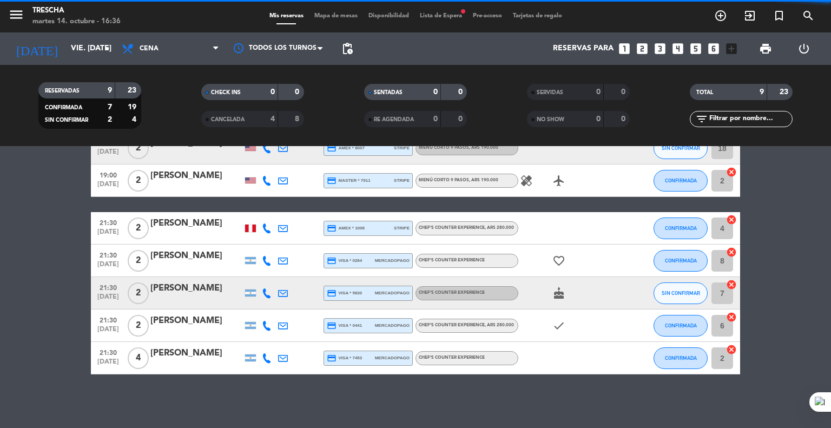
click at [70, 180] on bookings-row "19:00 [DATE] 2 A Colenzio credit_card amex * 1010 stripe Menú corto 9 pasos , A…" at bounding box center [415, 220] width 831 height 307
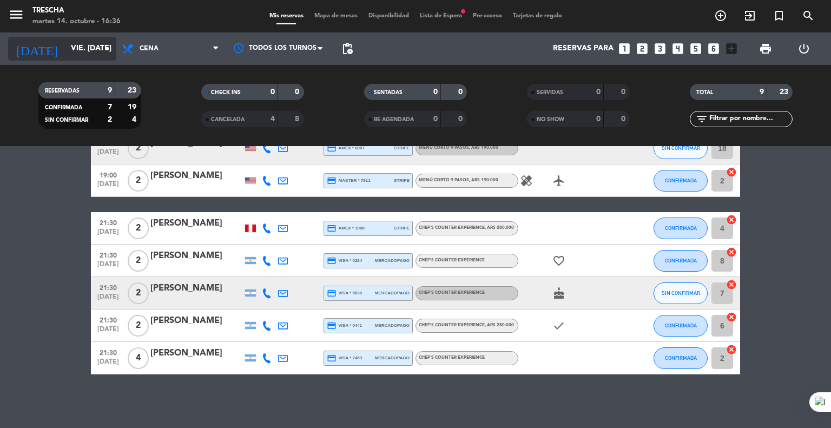
click at [68, 50] on input "vie. [DATE]" at bounding box center [116, 48] width 103 height 19
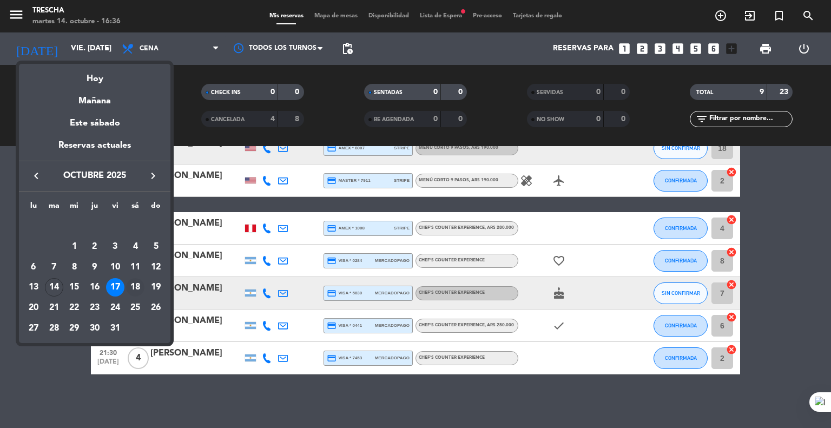
click at [135, 287] on div "18" at bounding box center [135, 287] width 18 height 18
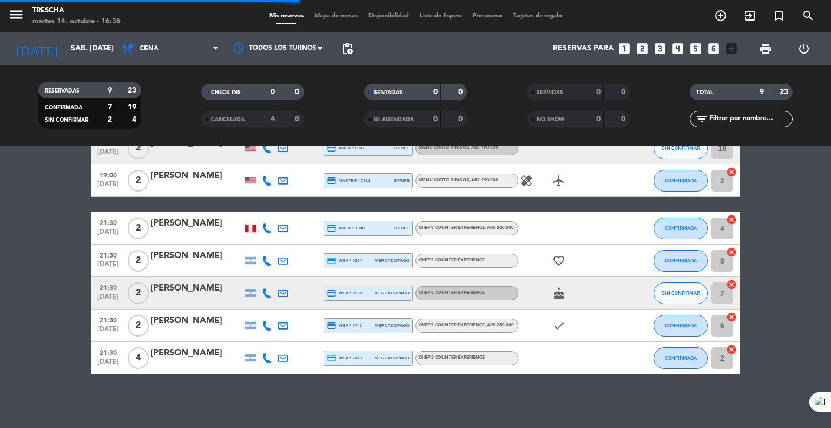
scroll to position [0, 0]
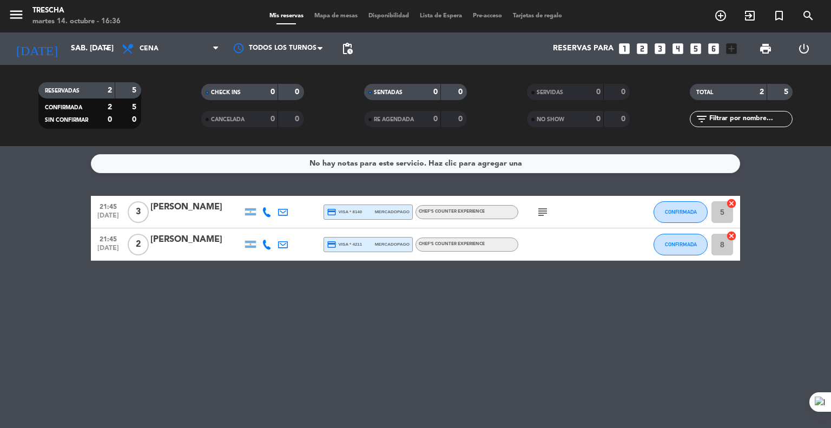
click at [48, 285] on div "No hay notas para este servicio. Haz clic para agregar una 21:45 [DATE] 3 [PERS…" at bounding box center [415, 287] width 831 height 282
click at [39, 184] on div "No hay notas para este servicio. Haz clic para agregar una 21:45 [DATE] 3 [PERS…" at bounding box center [415, 287] width 831 height 282
click at [57, 58] on div "[DATE] sáb. [DATE] arrow_drop_down" at bounding box center [62, 49] width 108 height 24
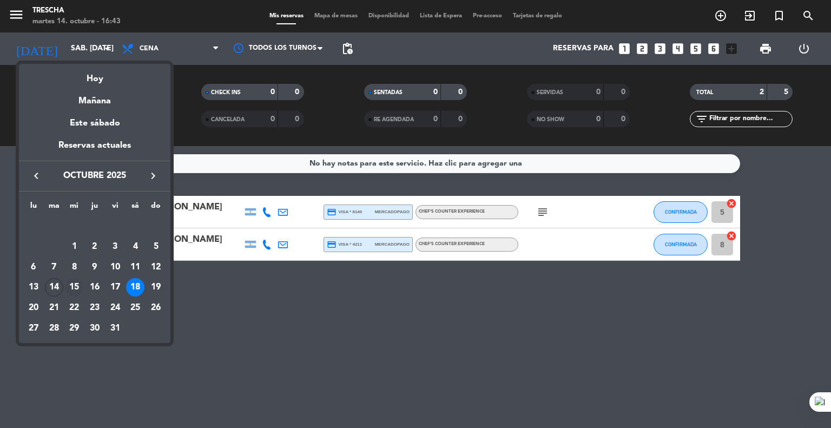
click at [75, 291] on div "15" at bounding box center [74, 287] width 18 height 18
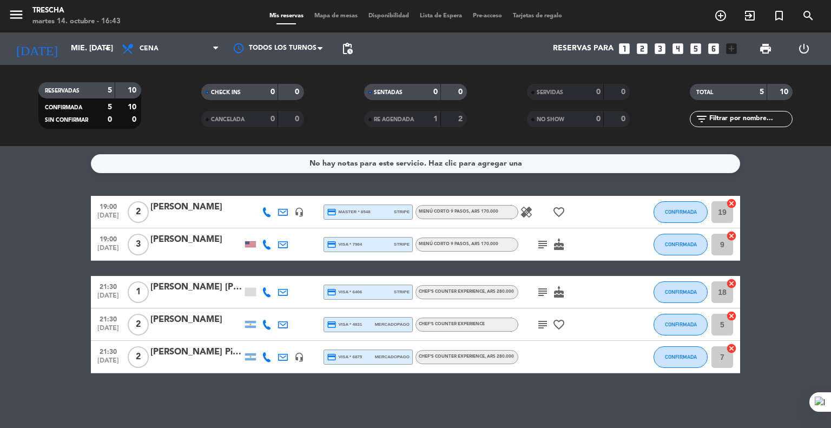
click at [75, 291] on bookings-row "19:00 [DATE] 2 [PERSON_NAME] headset_mic credit_card master * 8548 stripe Menú …" at bounding box center [415, 284] width 831 height 177
click at [70, 45] on input "mié. [DATE]" at bounding box center [116, 48] width 103 height 19
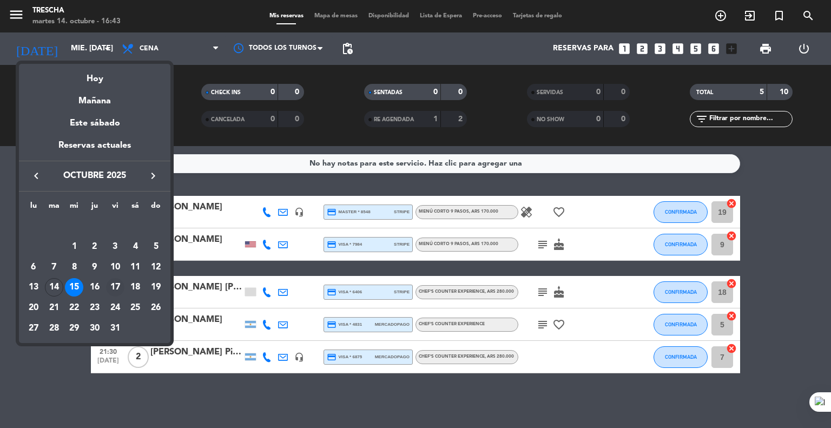
click at [115, 287] on div "17" at bounding box center [115, 287] width 18 height 18
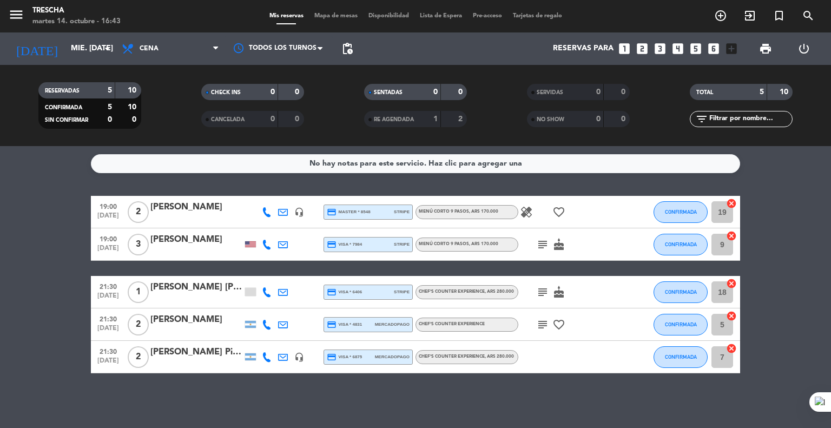
type input "vie. [DATE]"
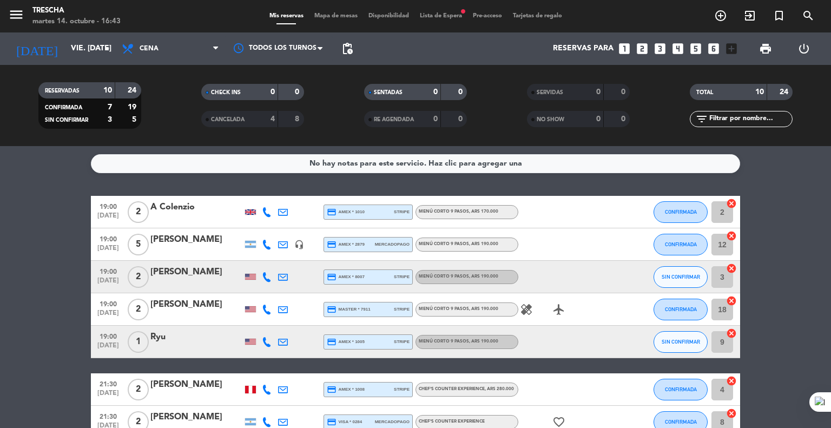
click at [41, 290] on bookings-row "19:00 [DATE] 2 A Colenzio credit_card amex * 1010 stripe Menú corto 9 pasos , A…" at bounding box center [415, 366] width 831 height 340
